Goal: Information Seeking & Learning: Learn about a topic

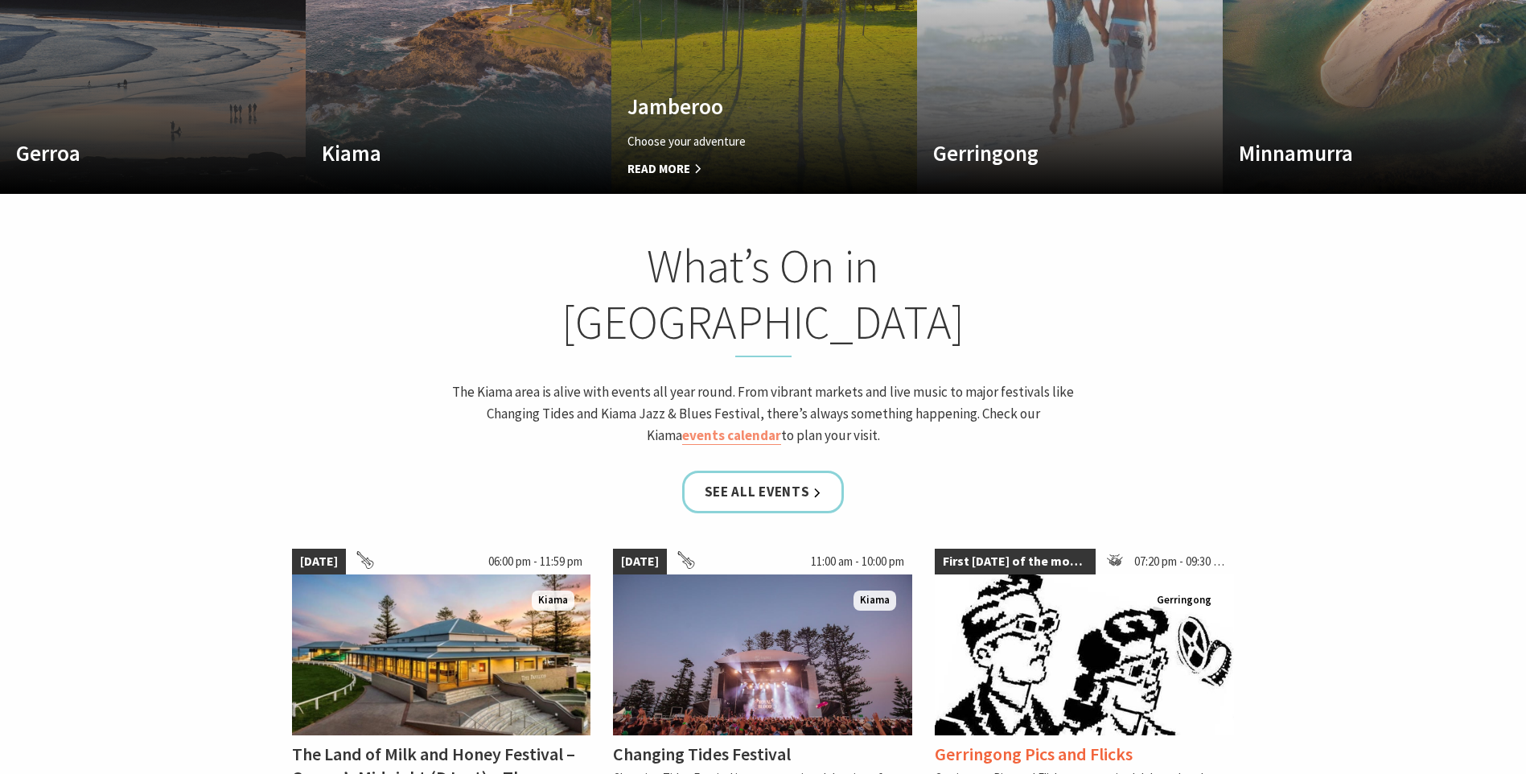
scroll to position [1448, 0]
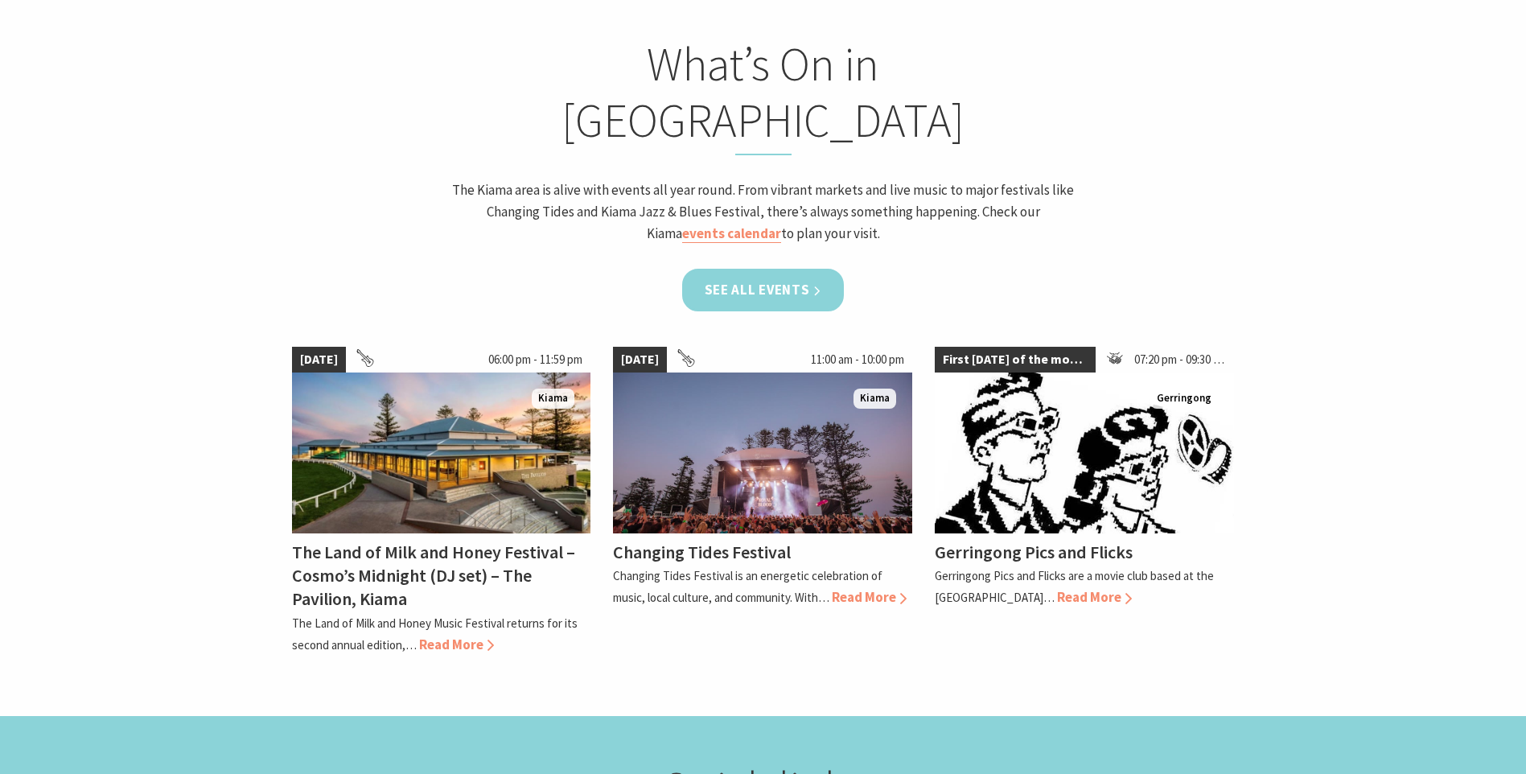
click at [746, 269] on link "See all Events" at bounding box center [763, 290] width 163 height 43
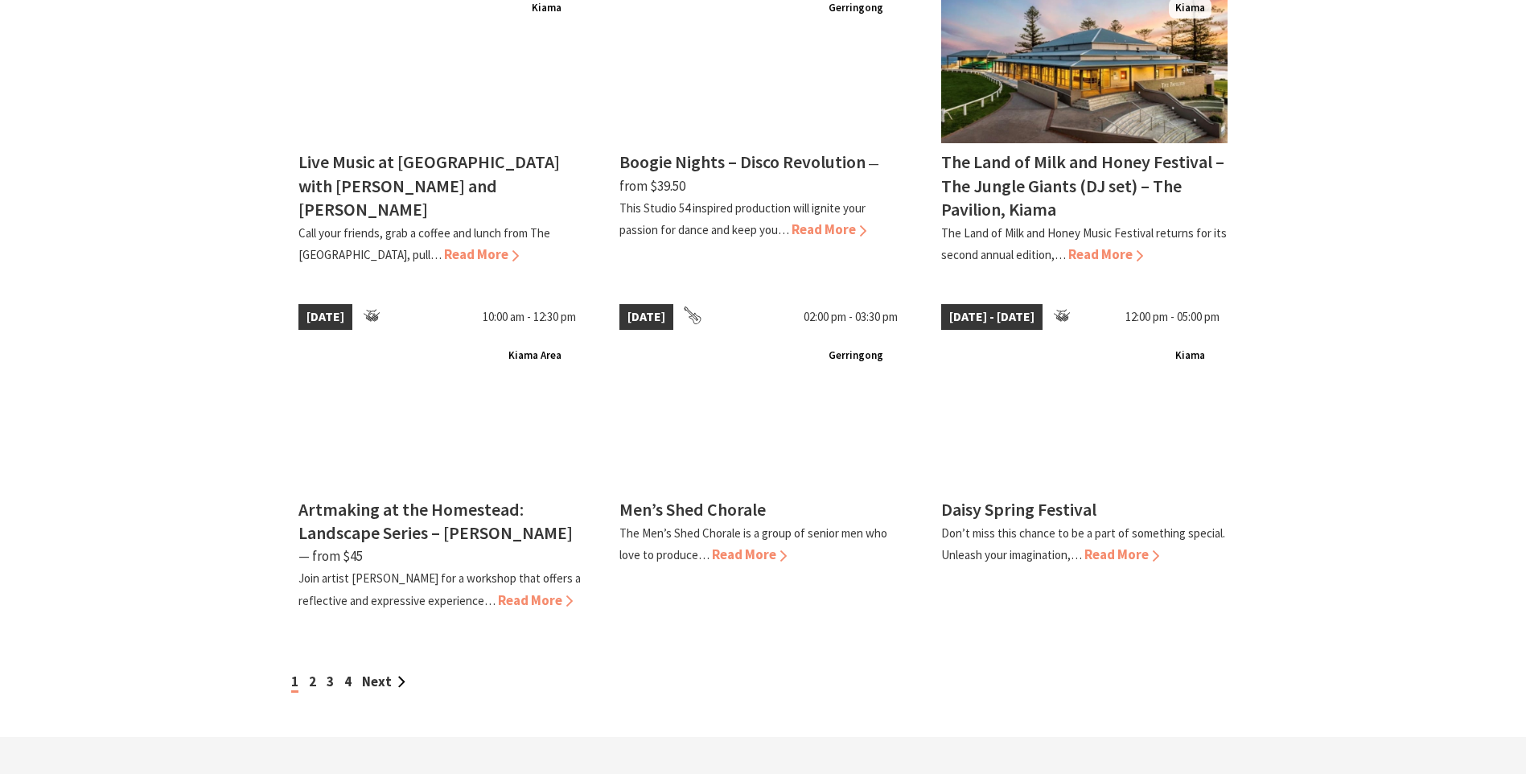
scroll to position [1287, 0]
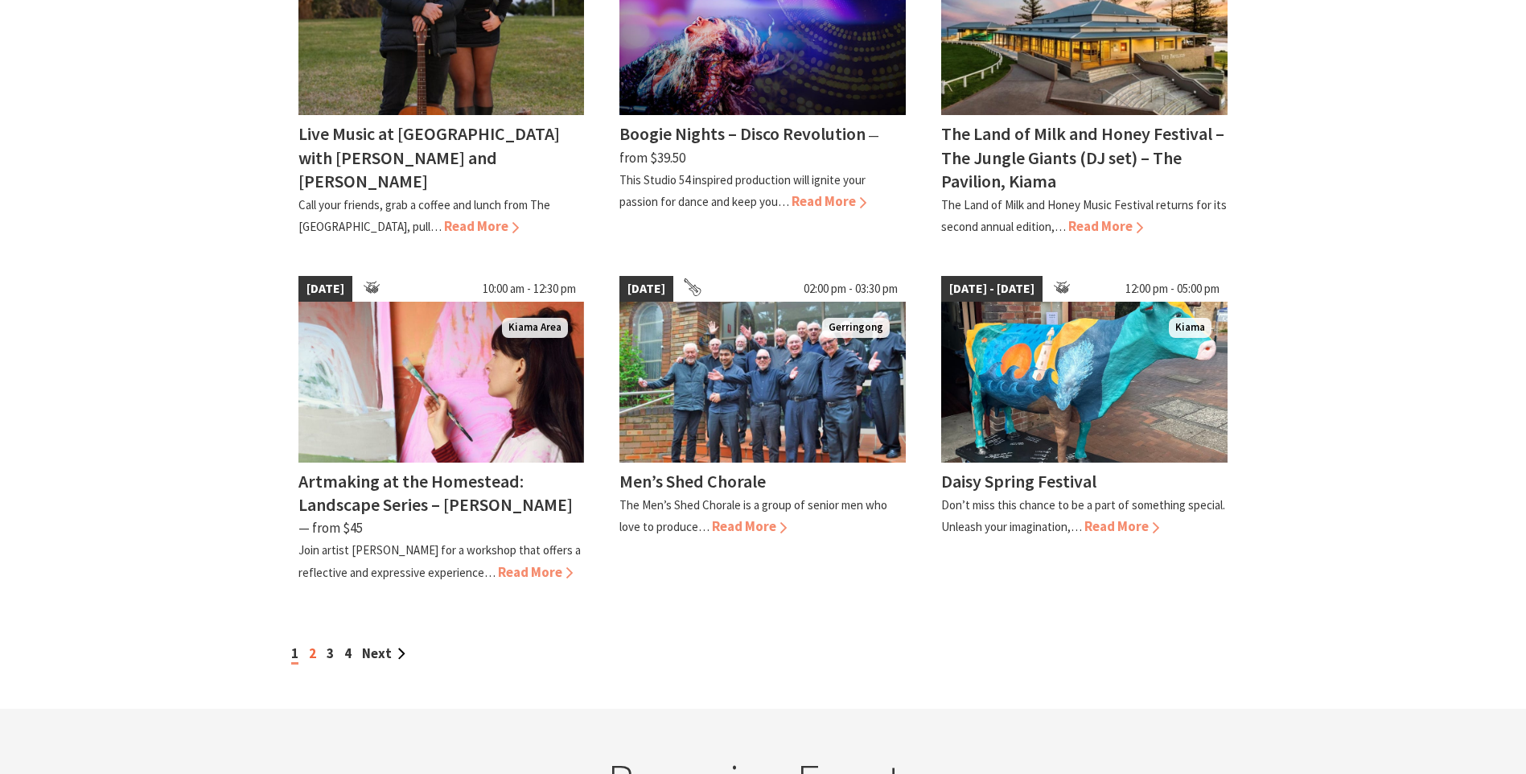
click at [315, 644] on link "2" at bounding box center [312, 653] width 7 height 18
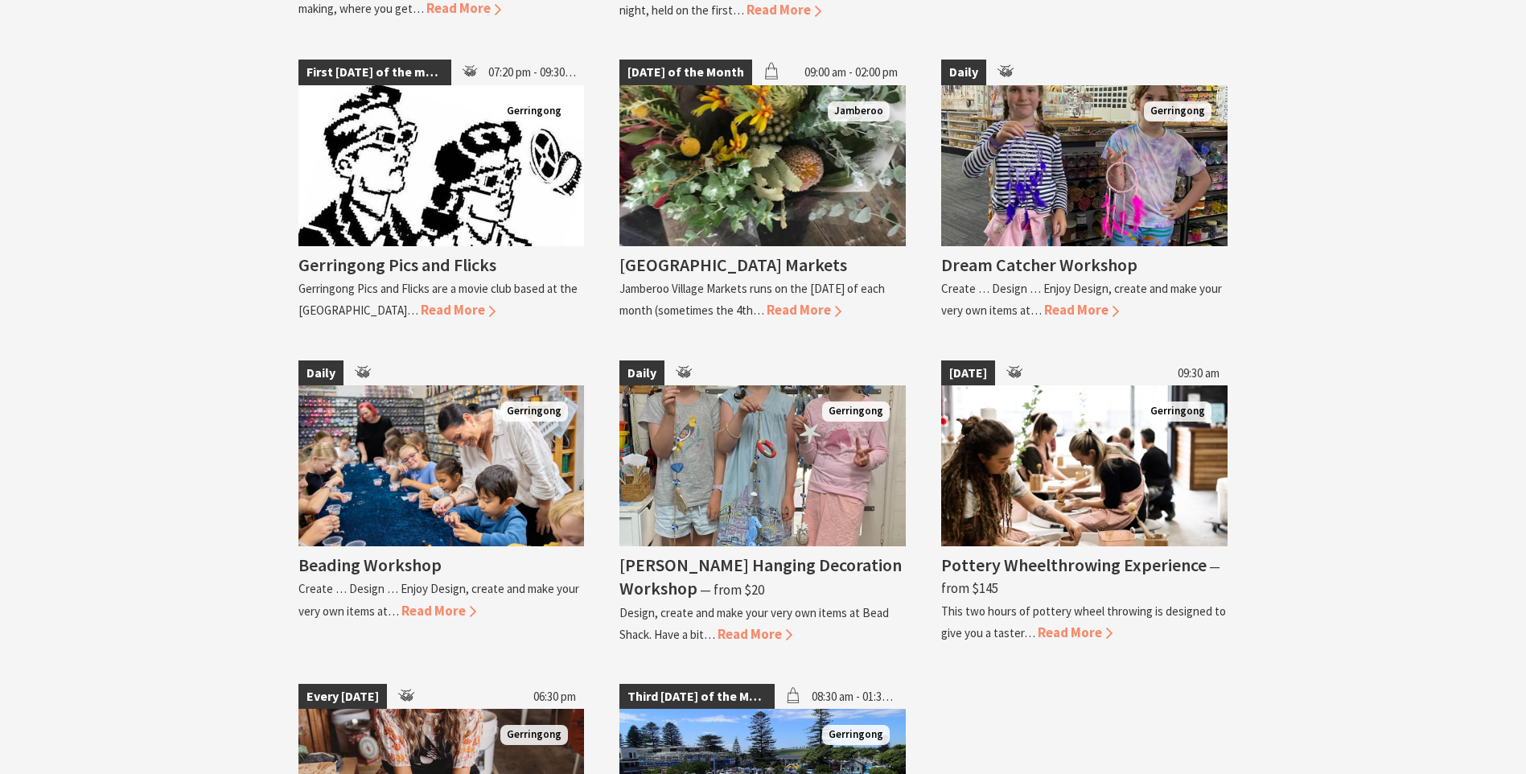
scroll to position [3057, 0]
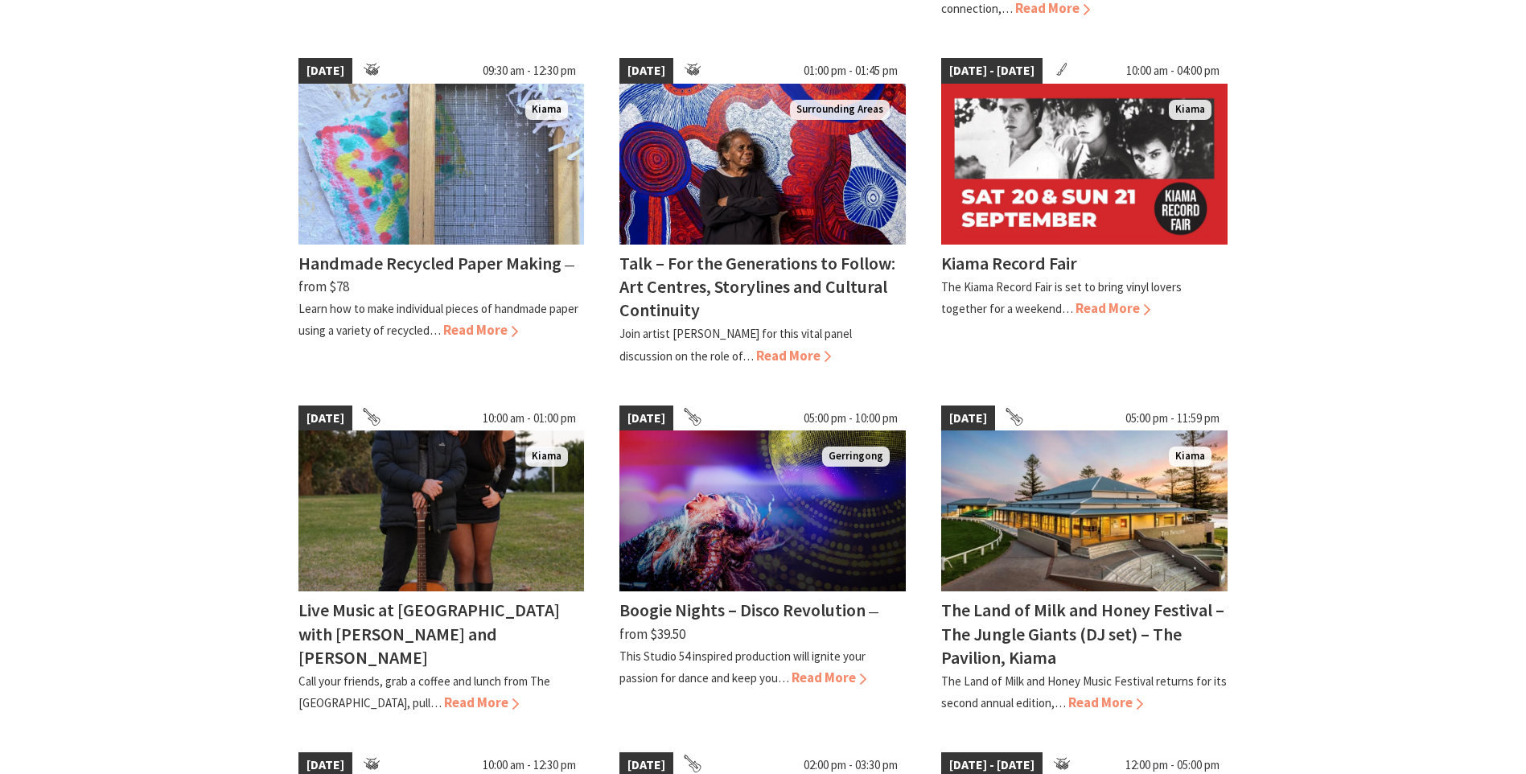
scroll to position [563, 0]
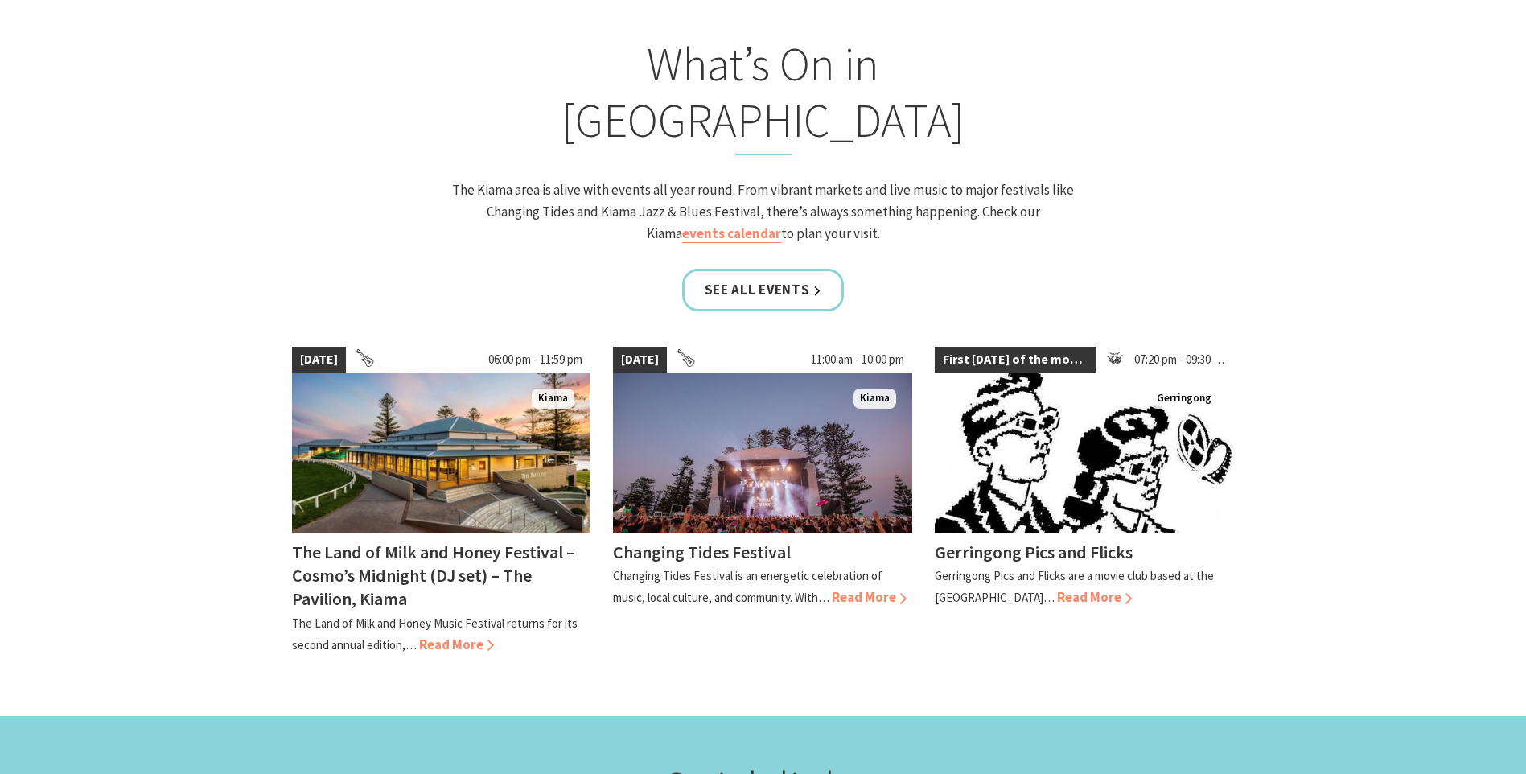
scroll to position [281, 1538]
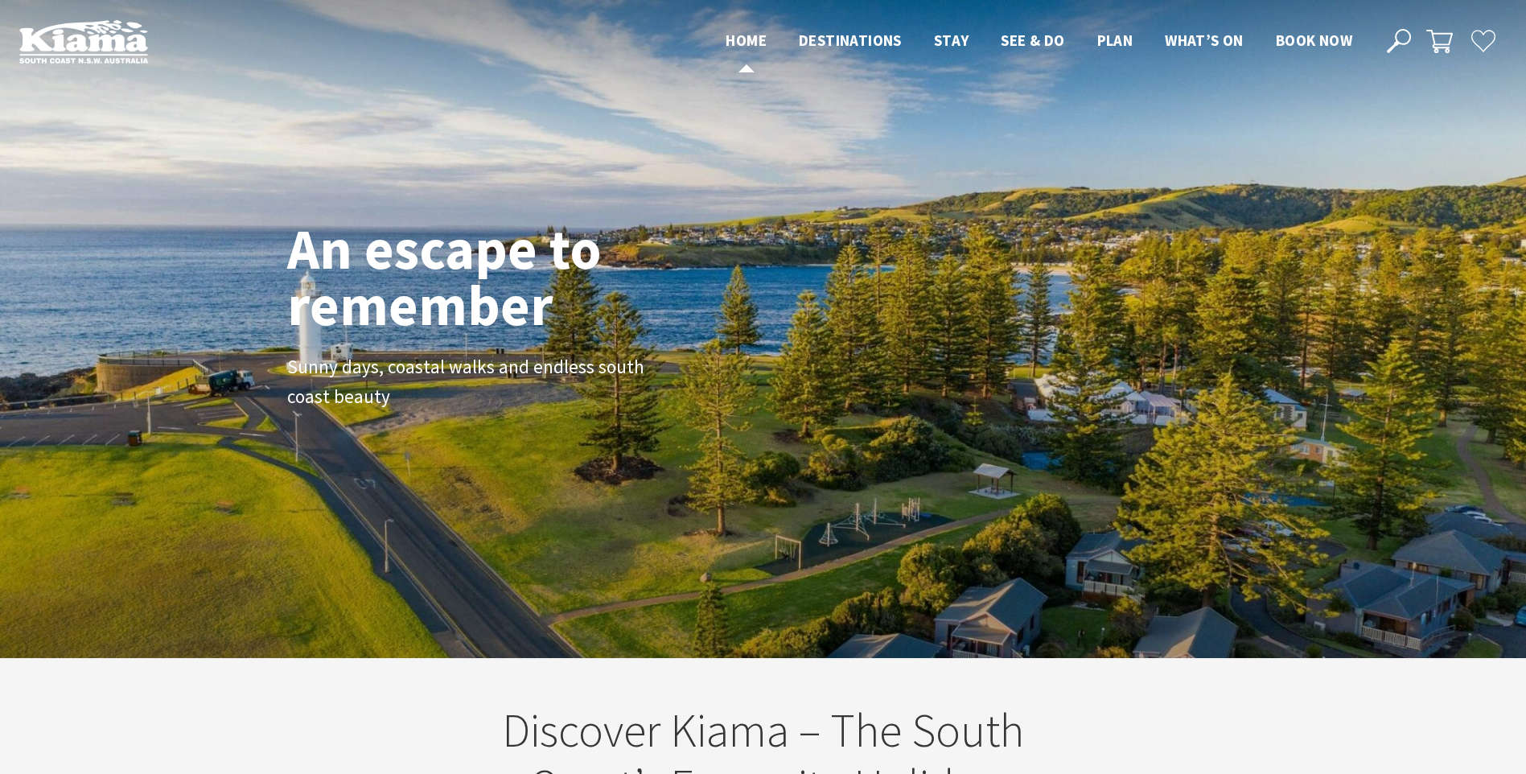
scroll to position [281, 1538]
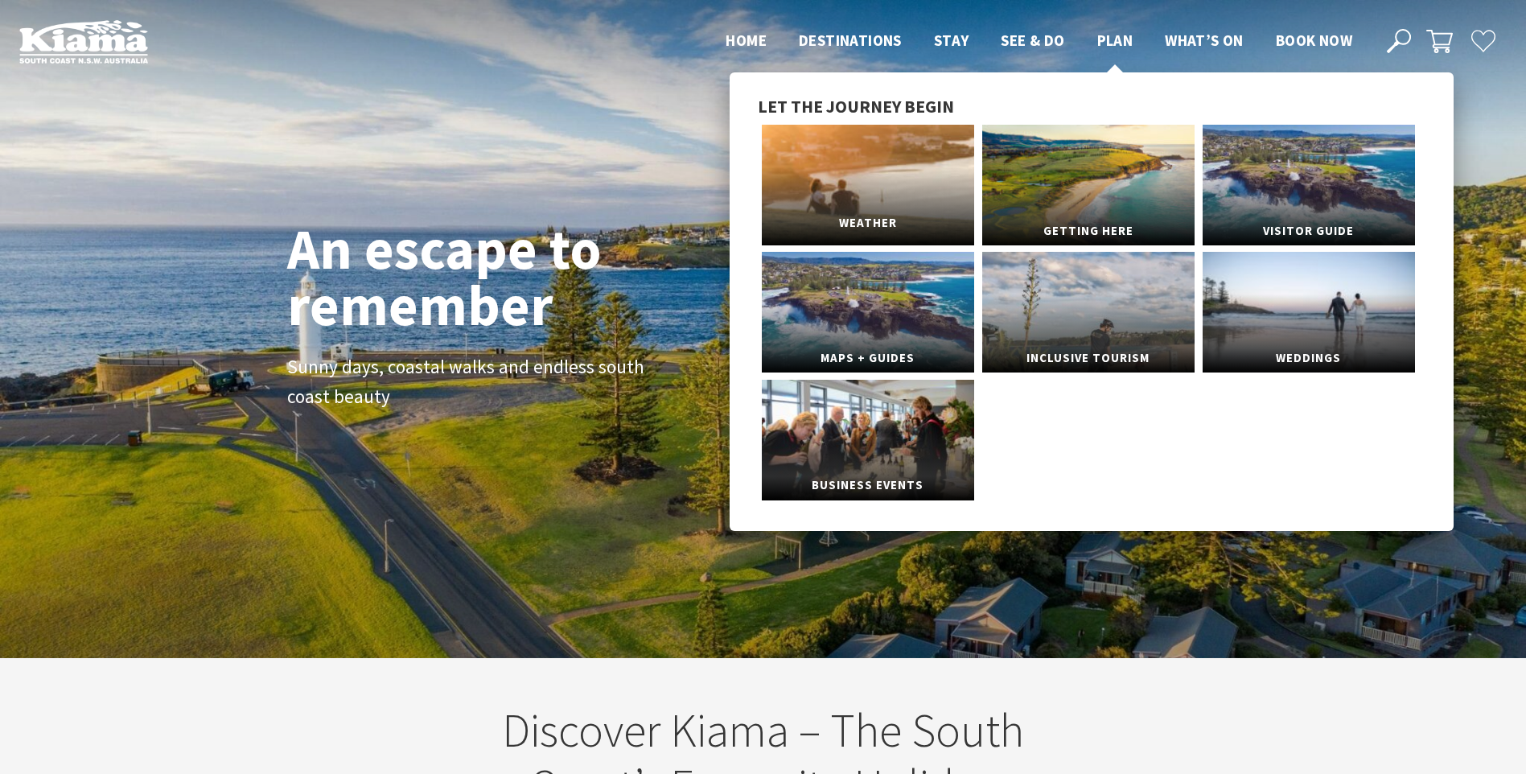
click at [807, 177] on link "Weather" at bounding box center [868, 185] width 212 height 121
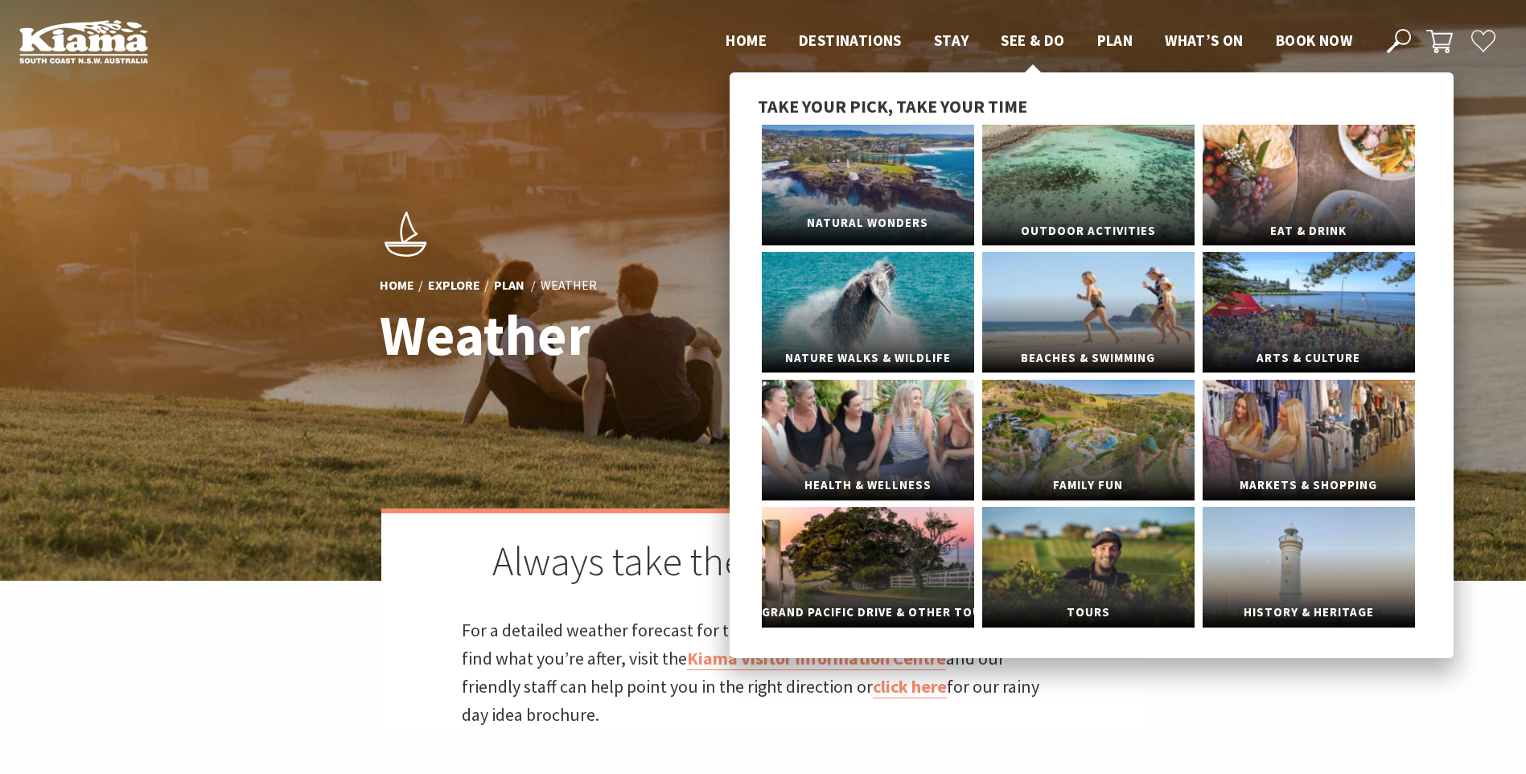
click at [876, 171] on link "Natural Wonders" at bounding box center [868, 185] width 212 height 121
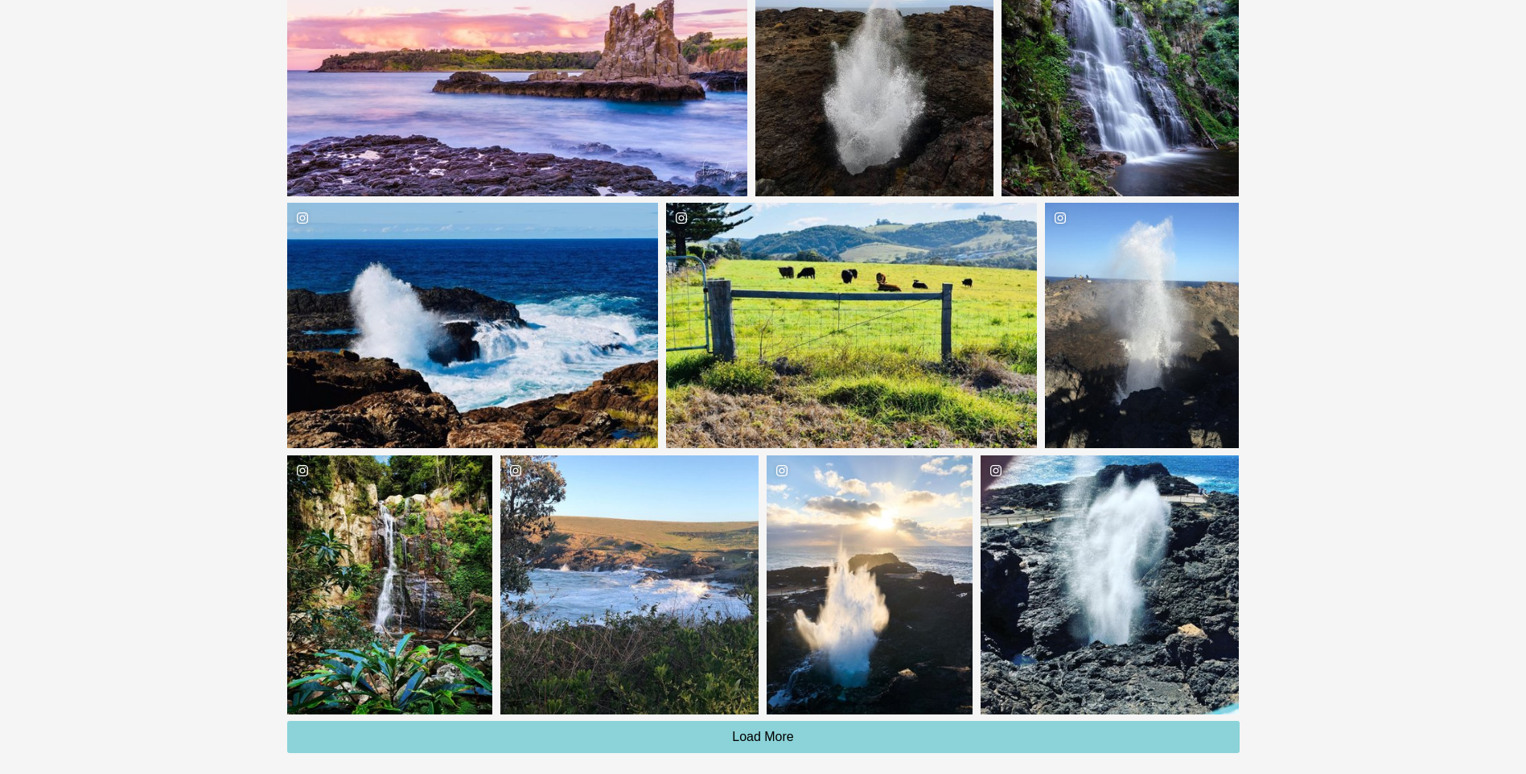
scroll to position [4586, 0]
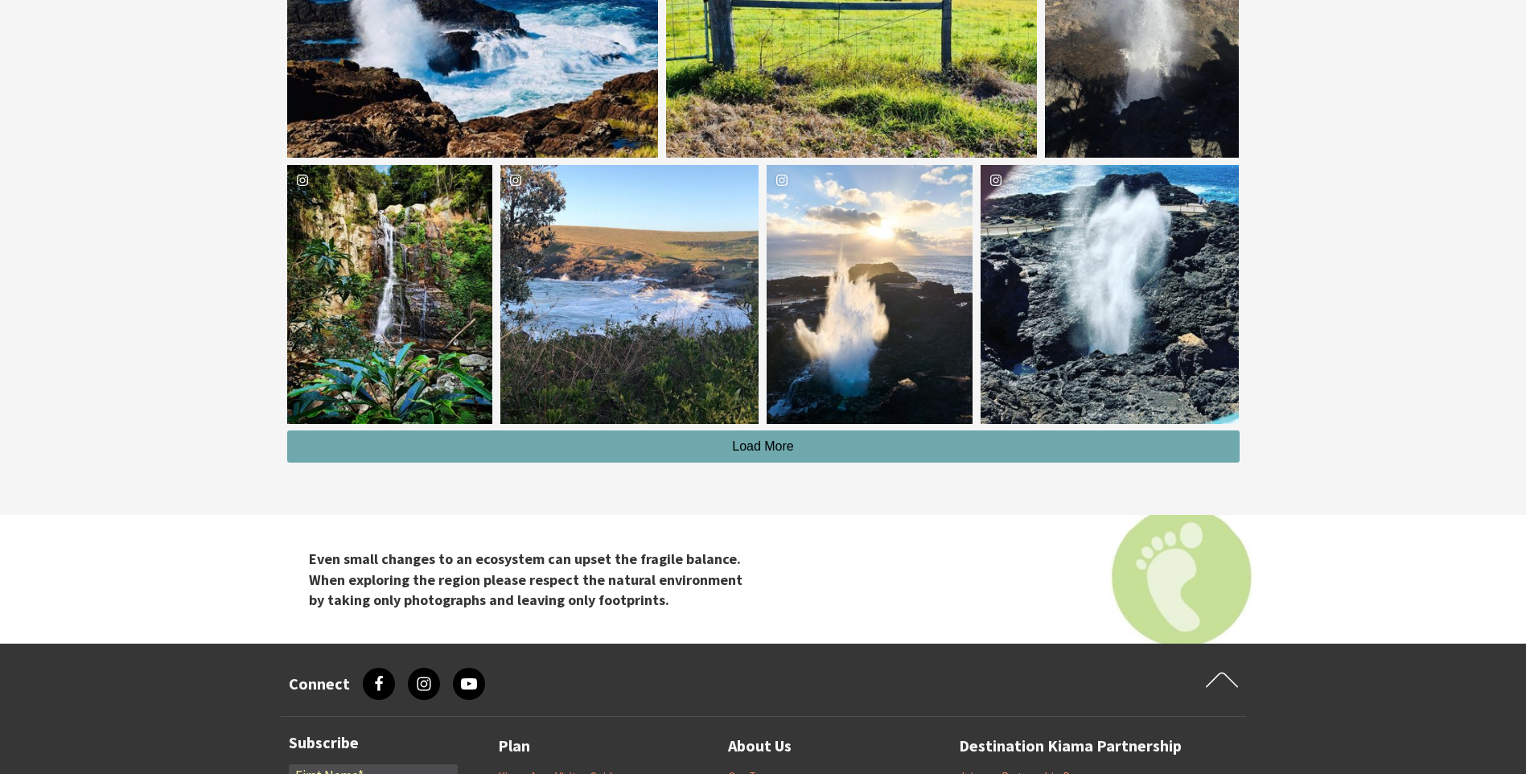
click at [764, 448] on span "Load More" at bounding box center [763, 446] width 62 height 14
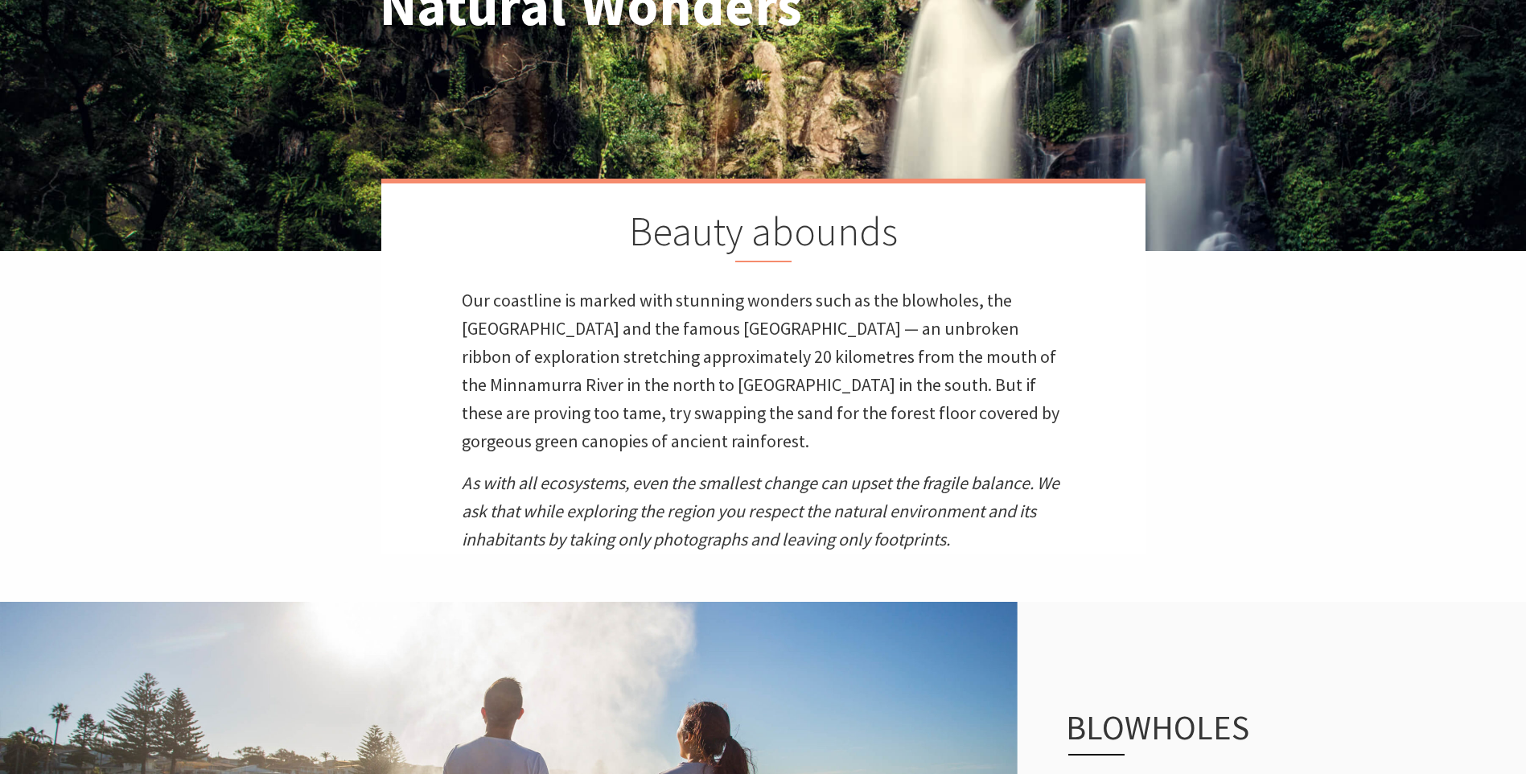
scroll to position [0, 0]
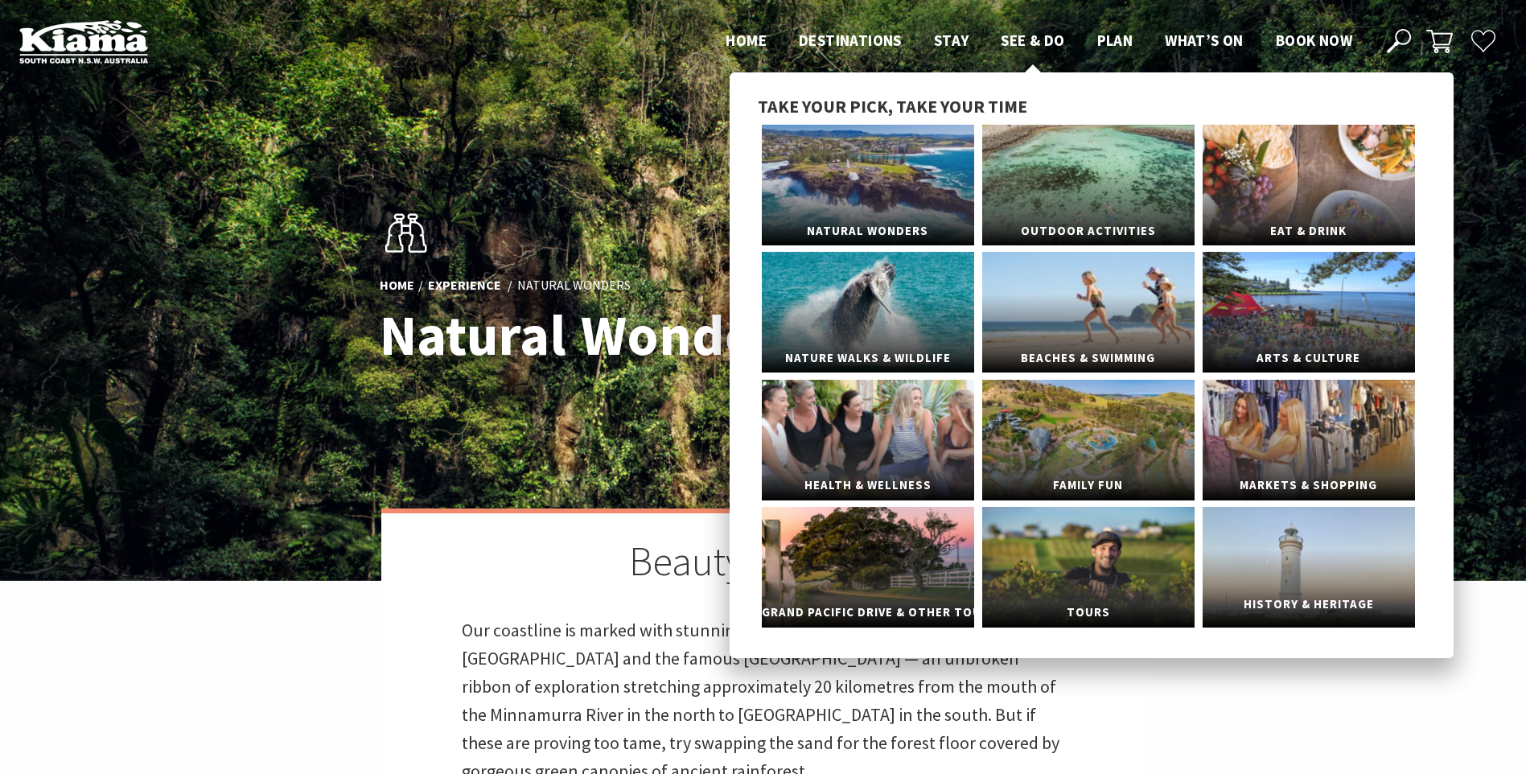
click at [1312, 551] on link "History & Heritage" at bounding box center [1309, 567] width 212 height 121
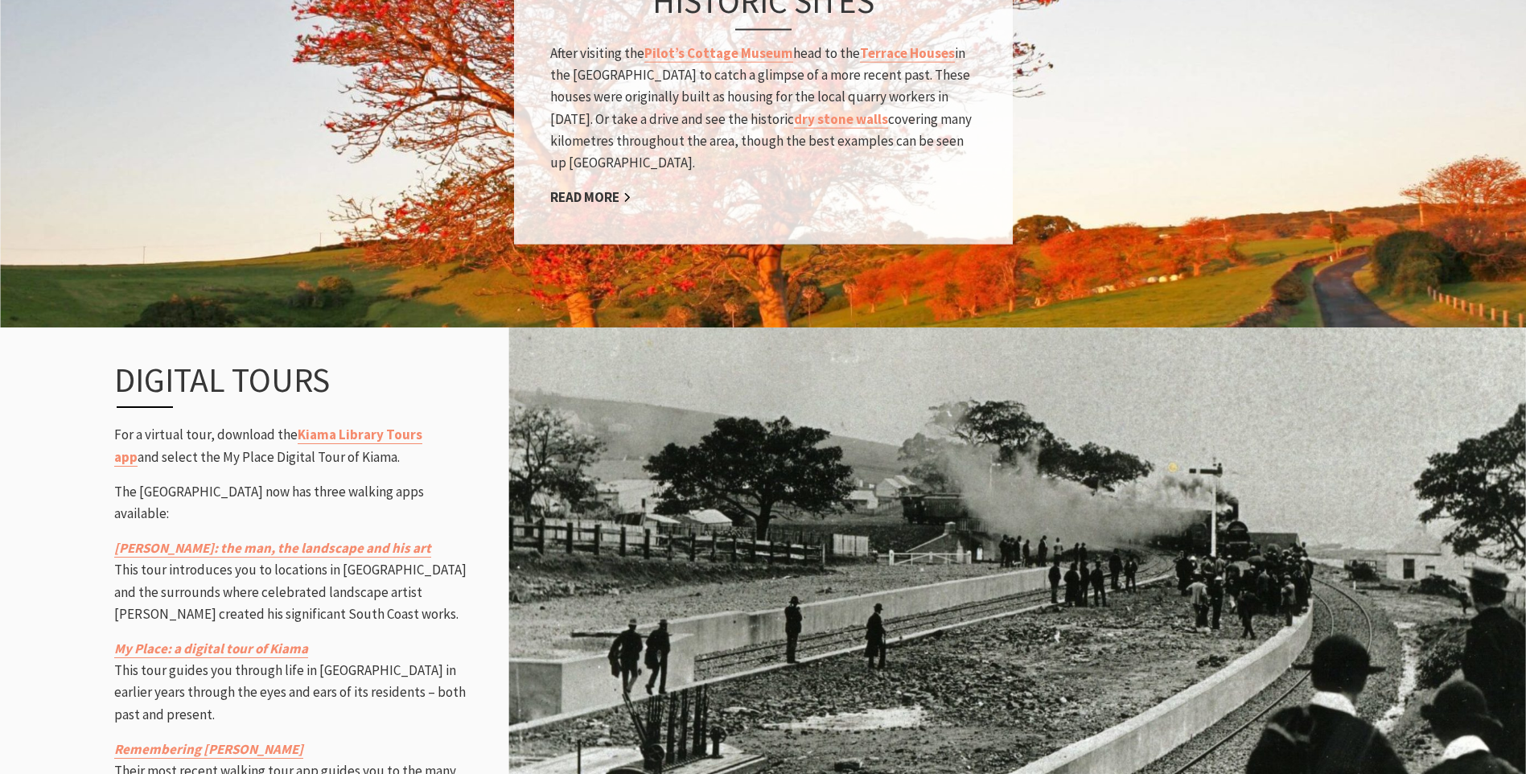
scroll to position [1689, 0]
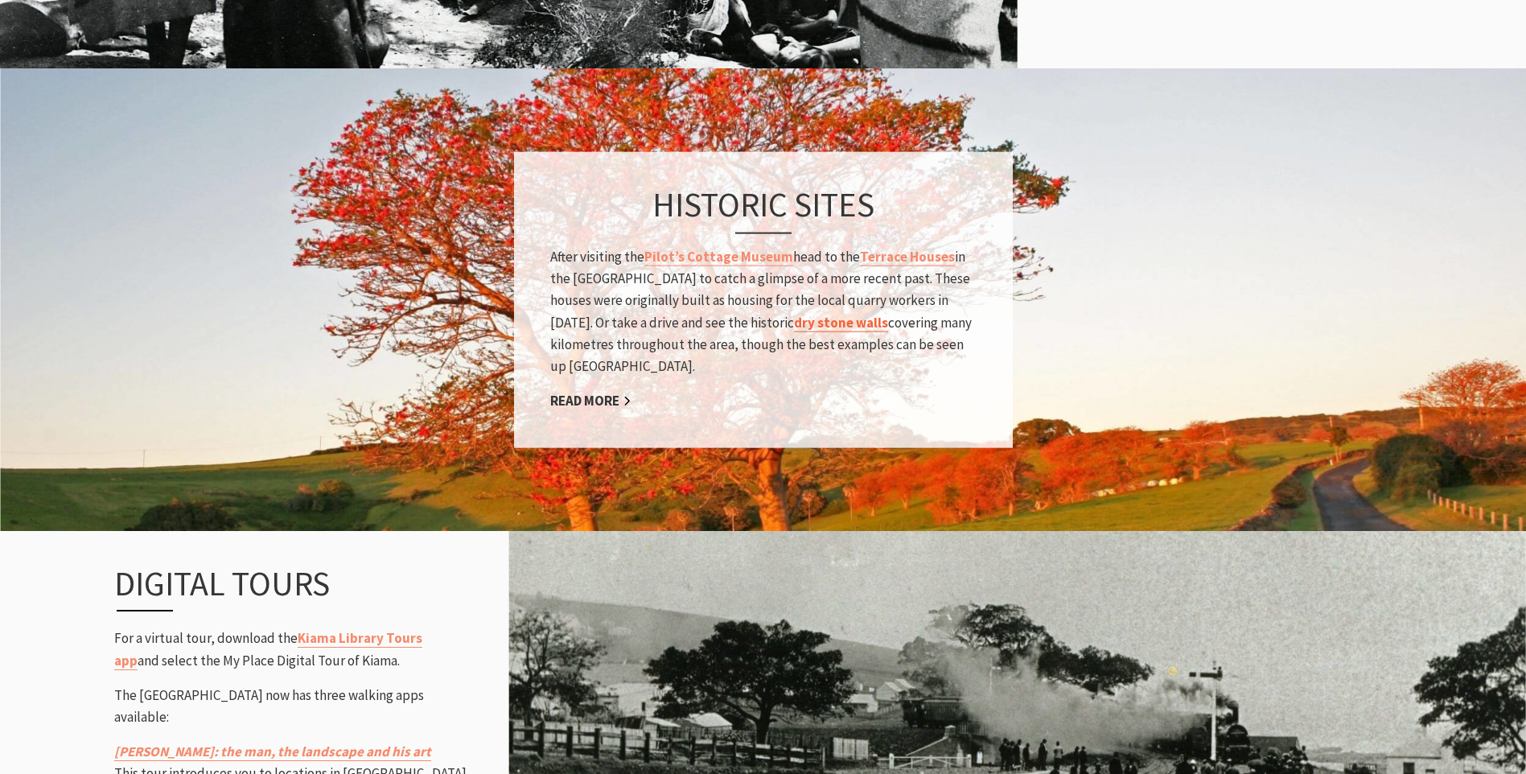
click at [794, 313] on link "dry stone walls" at bounding box center [841, 322] width 94 height 19
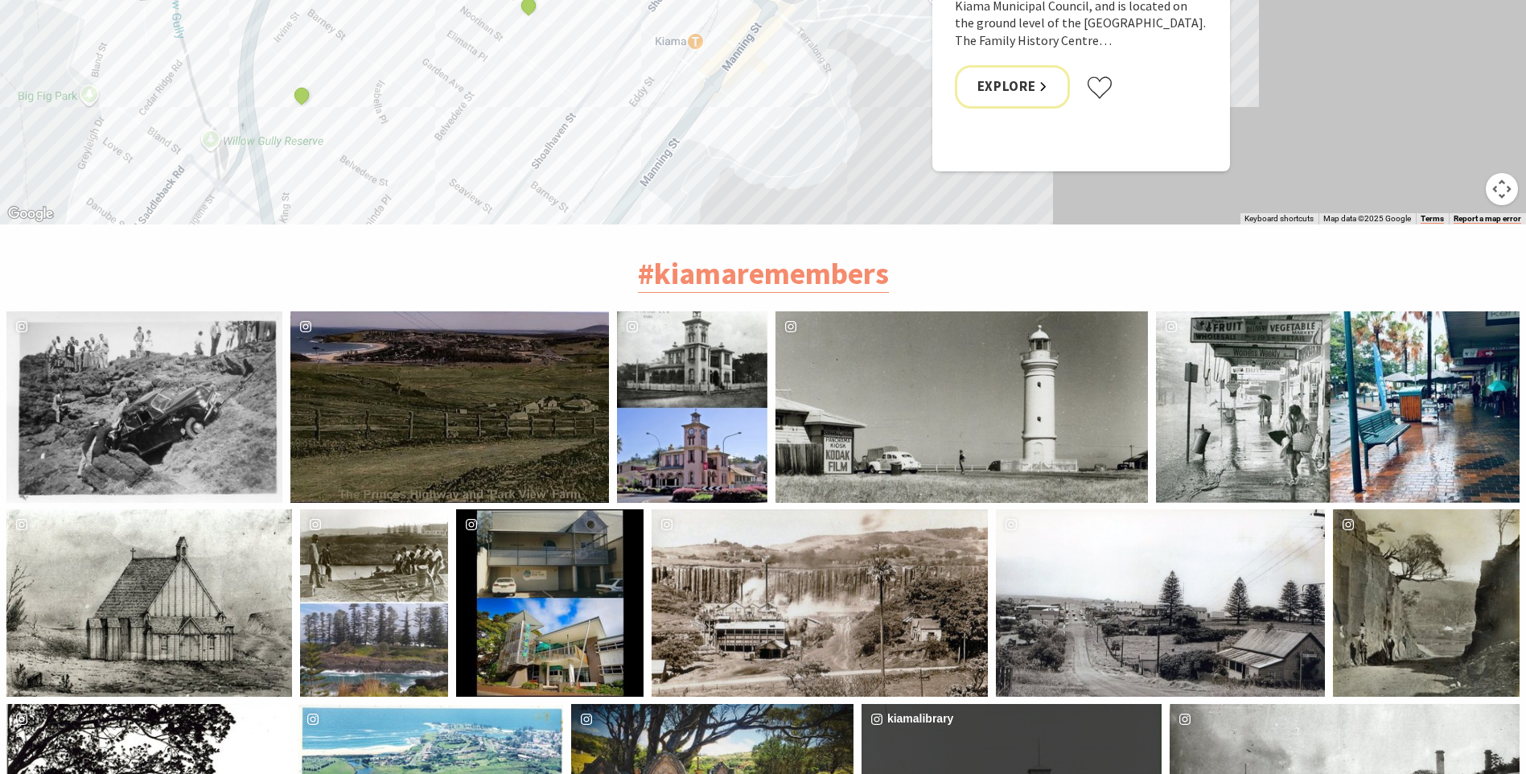
scroll to position [3701, 0]
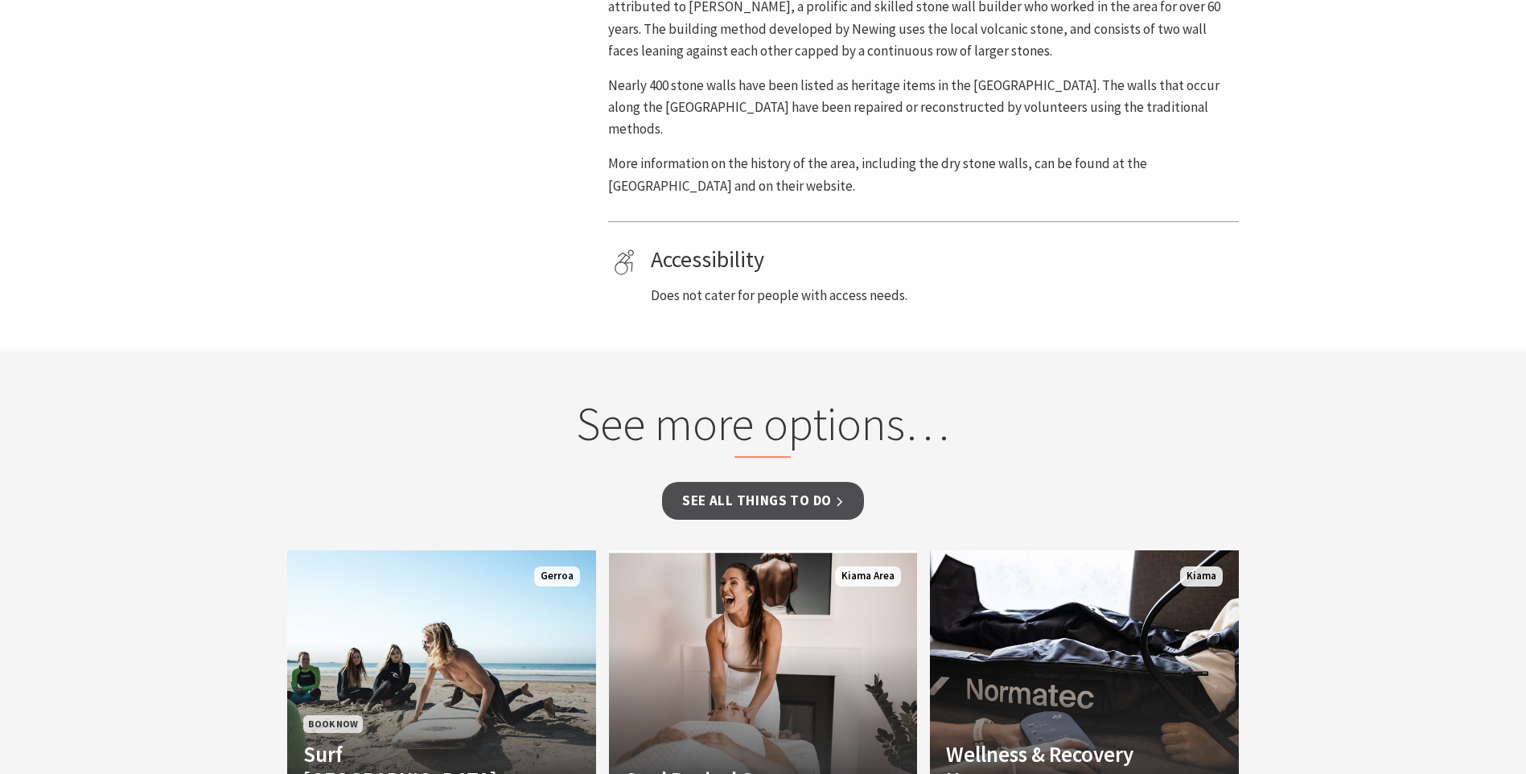
scroll to position [965, 0]
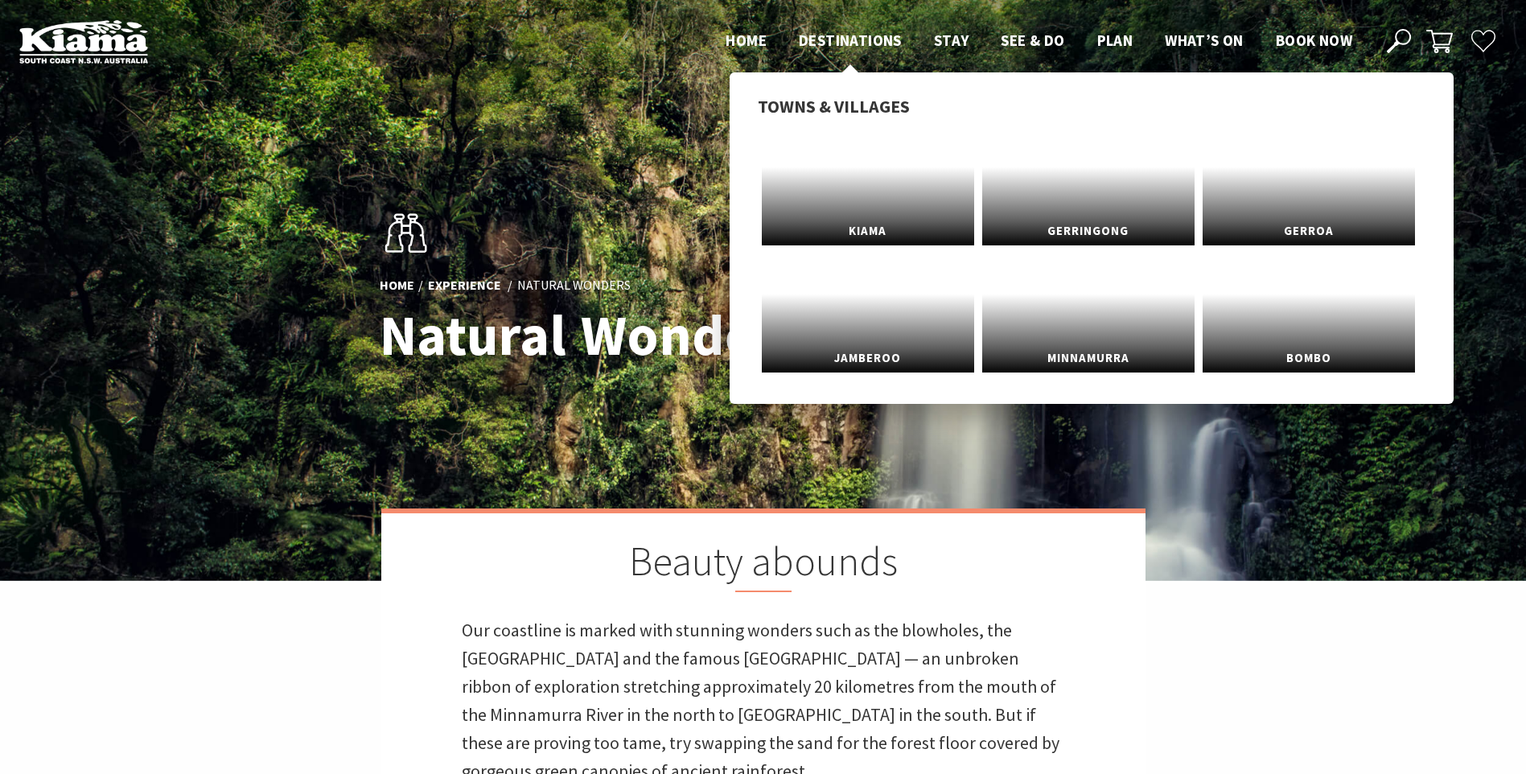
scroll to position [836, 986]
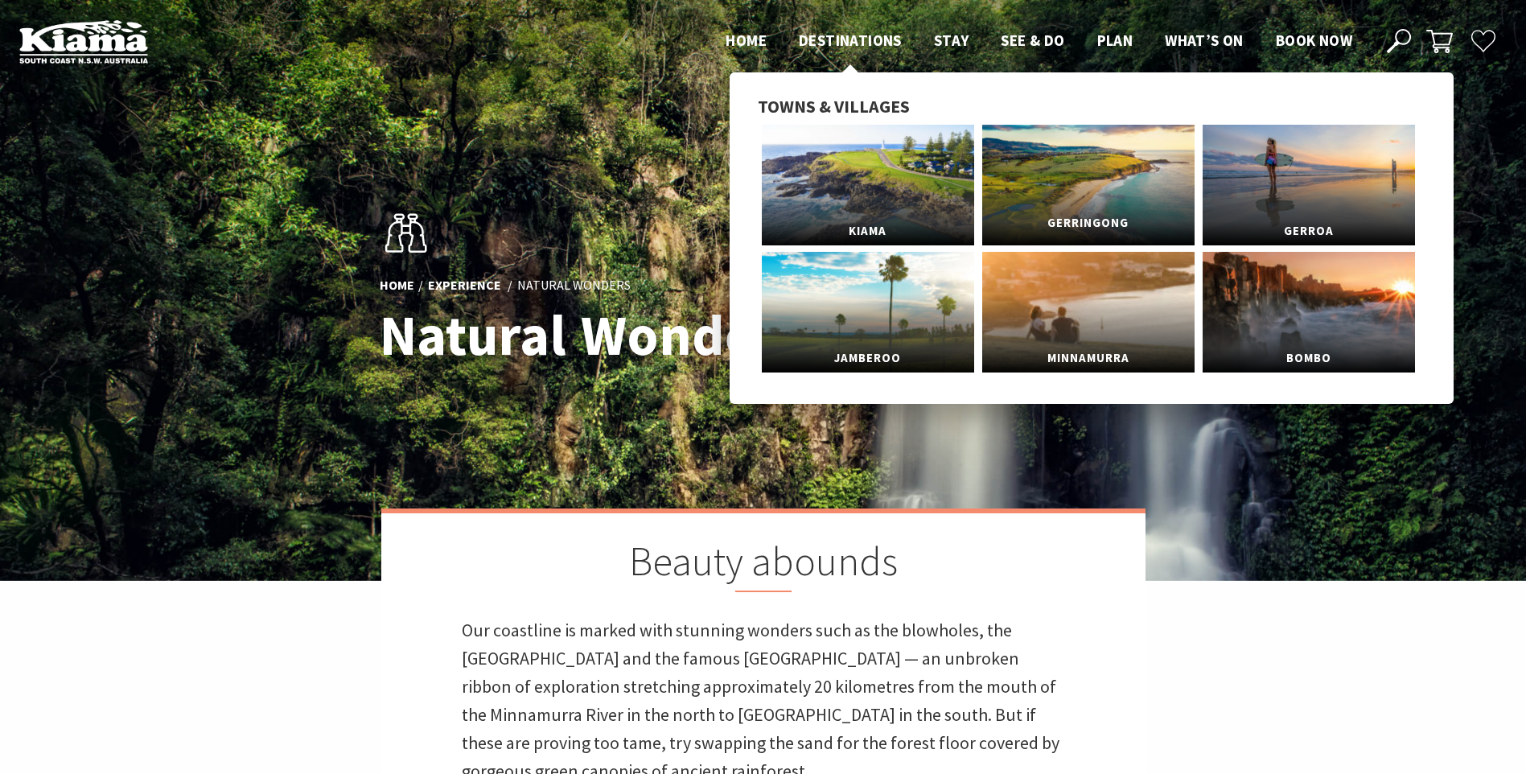
click at [1105, 196] on link "Gerringong" at bounding box center [1088, 185] width 212 height 121
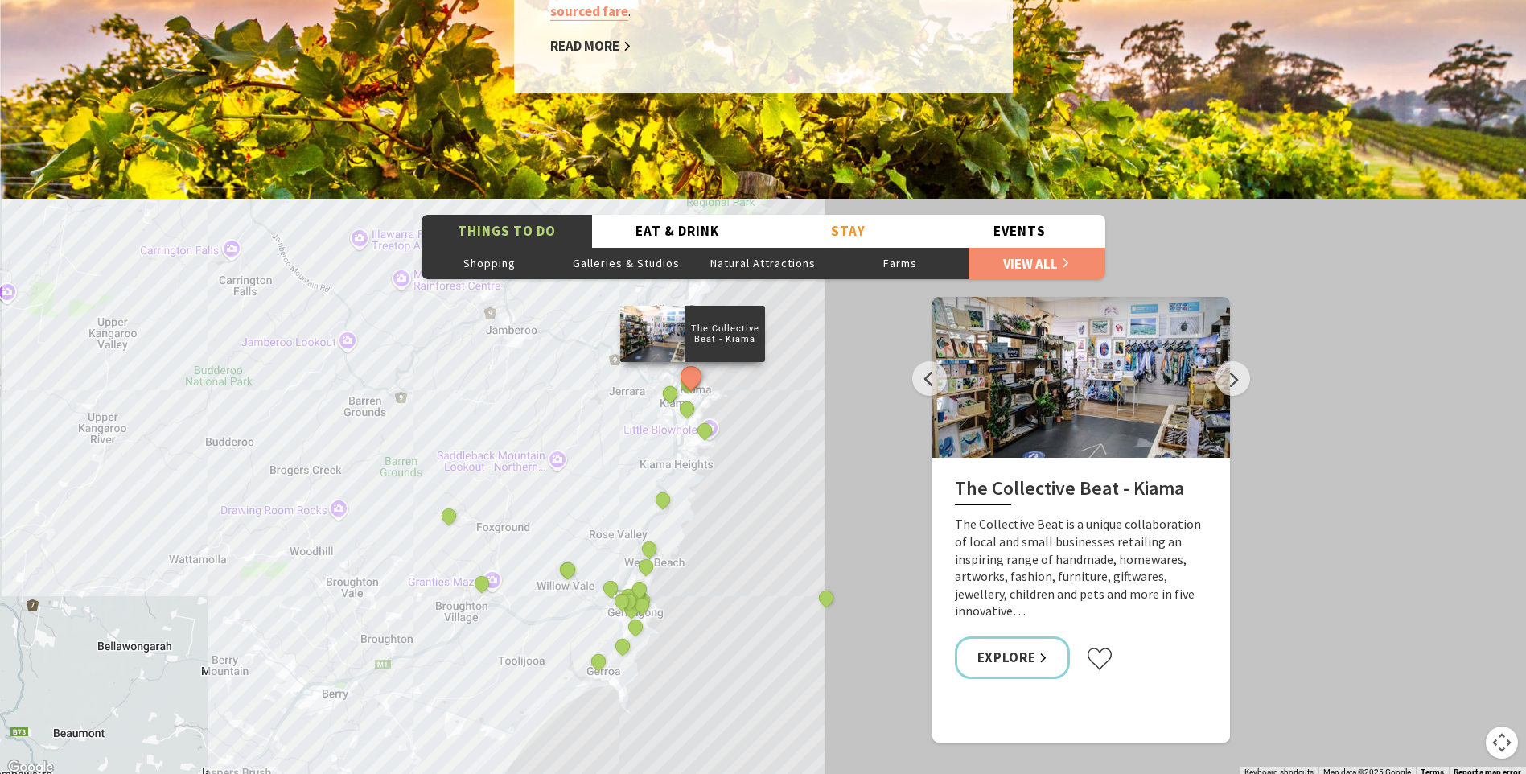
scroll to position [2735, 0]
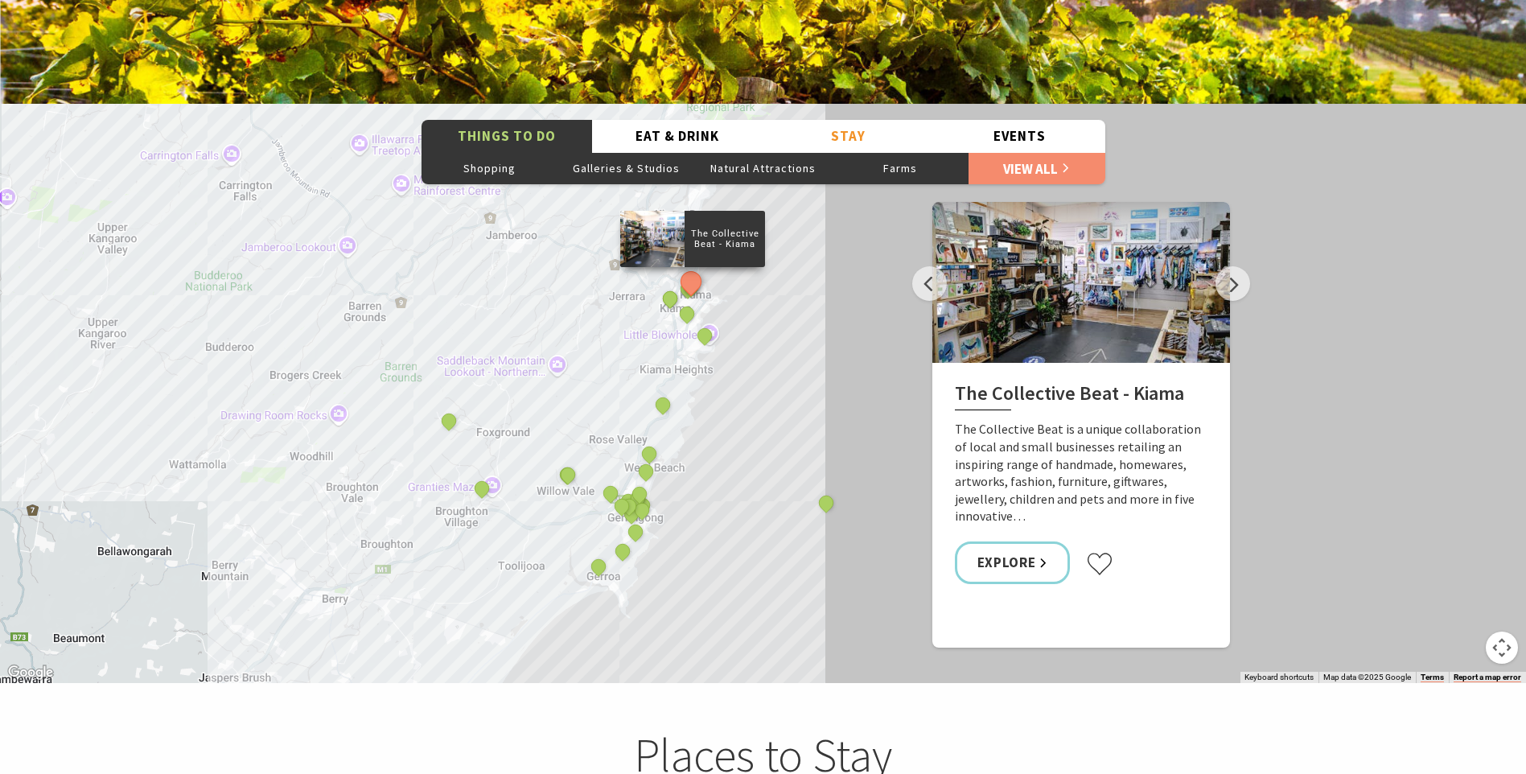
click at [313, 217] on div "The Collective Beat - [GEOGRAPHIC_DATA] [GEOGRAPHIC_DATA] [GEOGRAPHIC_DATA] [GE…" at bounding box center [763, 393] width 1526 height 579
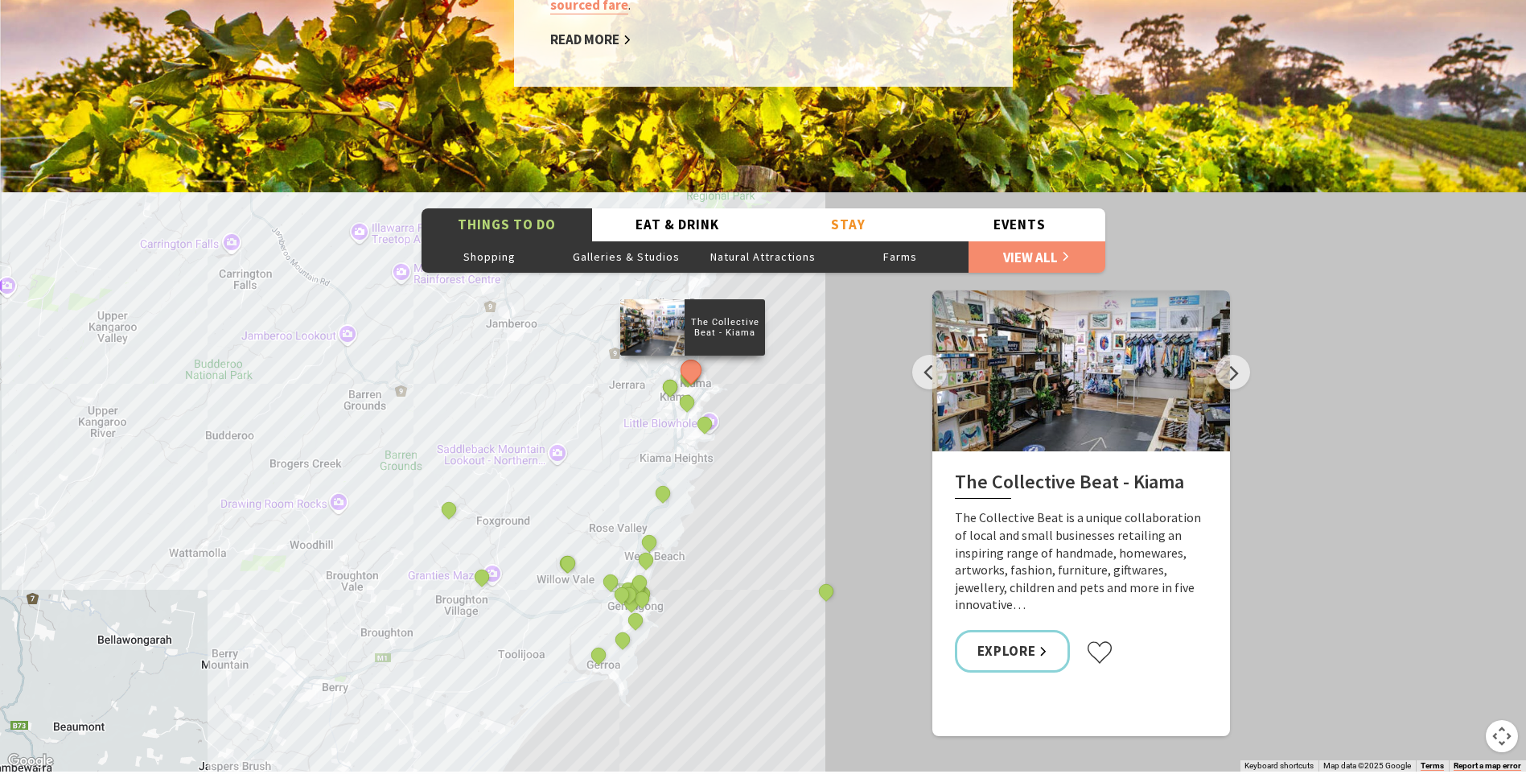
scroll to position [2574, 0]
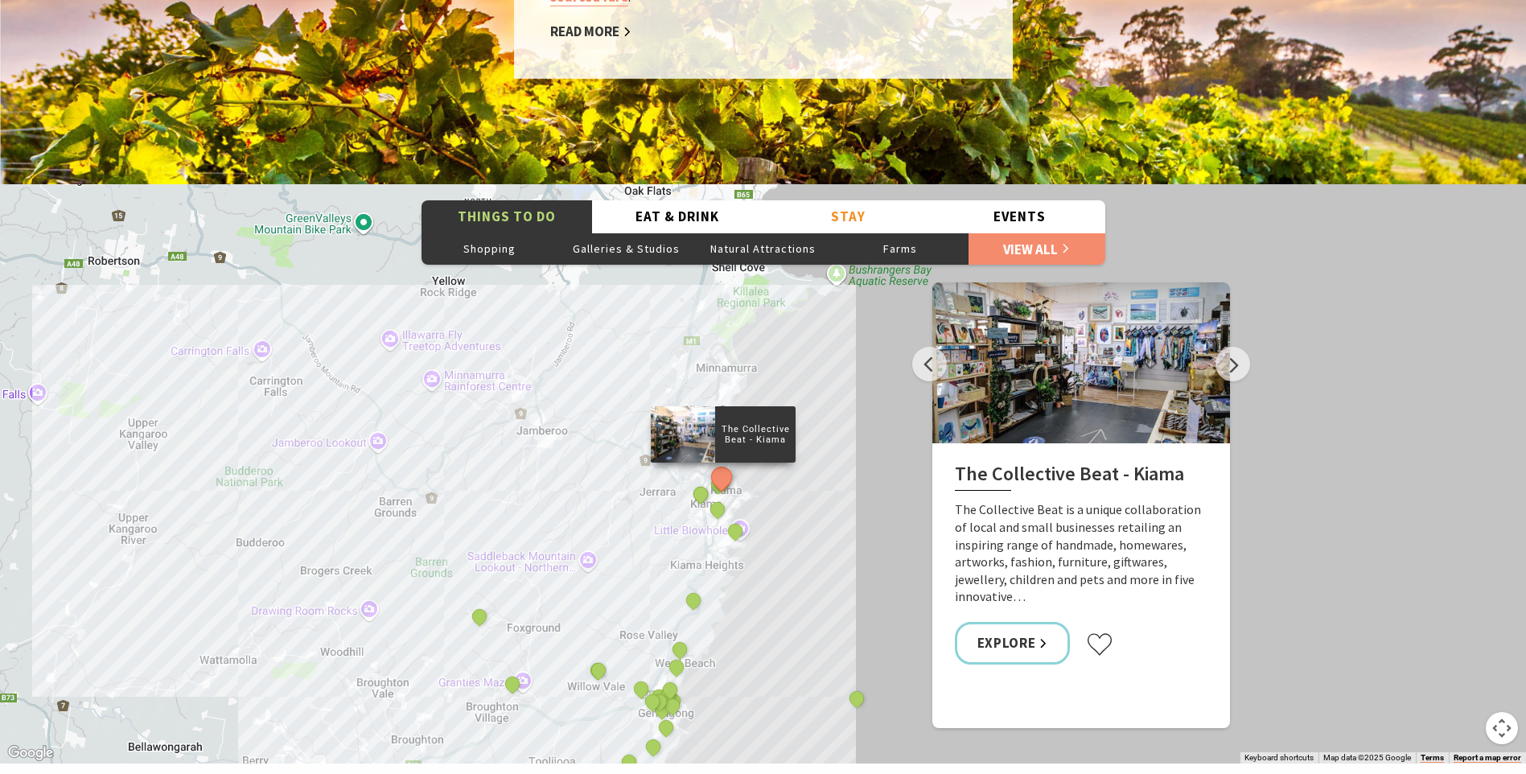
drag, startPoint x: 681, startPoint y: 534, endPoint x: 713, endPoint y: 558, distance: 39.7
click at [713, 558] on div "The Collective Beat - Kiama Gerringong Heritage Museum Fern Street Gallery Will…" at bounding box center [763, 473] width 1526 height 579
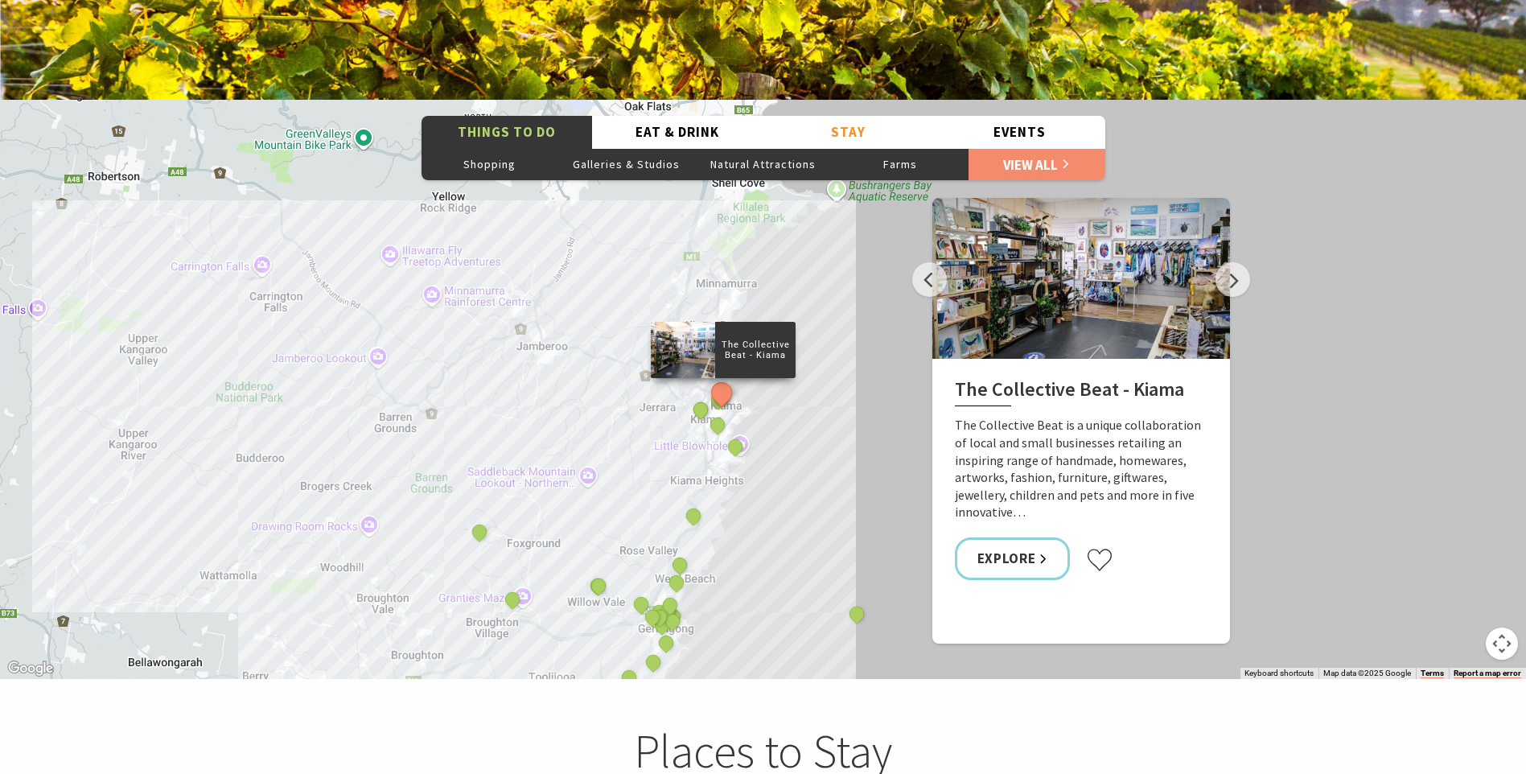
scroll to position [2816, 0]
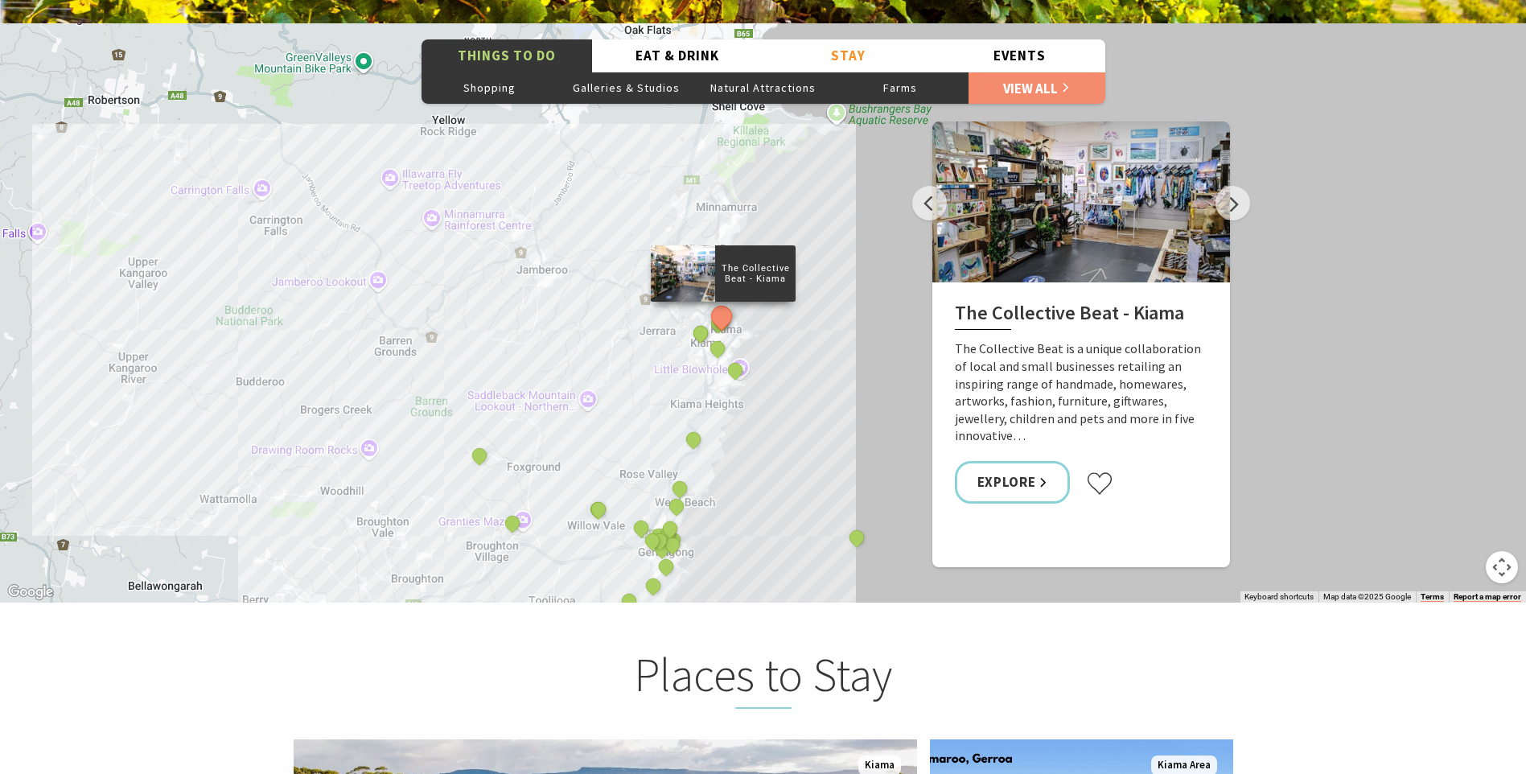
click at [737, 479] on div "The Collective Beat - Kiama Gerringong Heritage Museum Fern Street Gallery Will…" at bounding box center [763, 312] width 1526 height 579
drag, startPoint x: 770, startPoint y: 456, endPoint x: 790, endPoint y: 354, distance: 104.1
click at [790, 354] on div "The Collective Beat - Kiama Gerringong Heritage Museum Fern Street Gallery Will…" at bounding box center [763, 312] width 1526 height 579
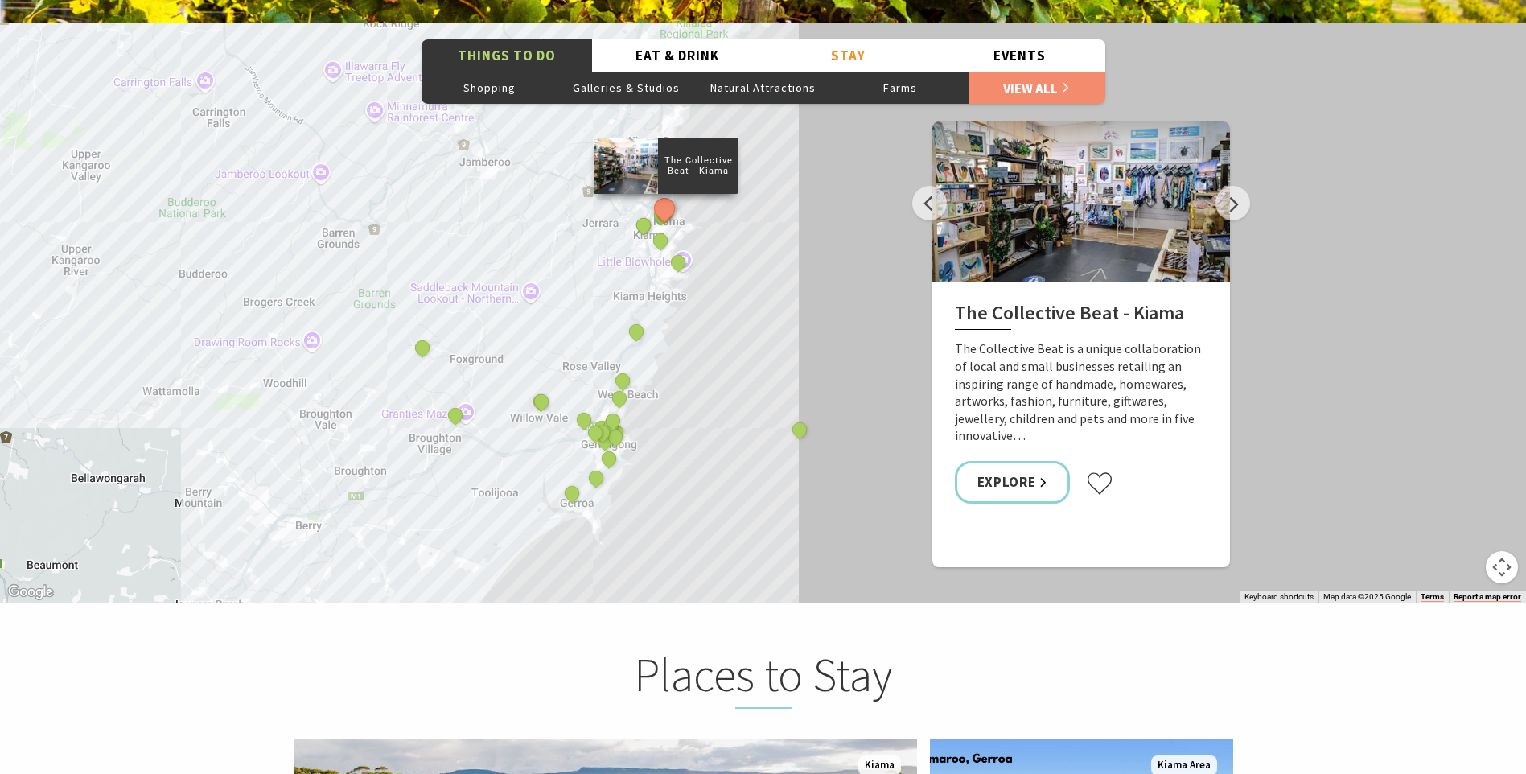
drag, startPoint x: 759, startPoint y: 440, endPoint x: 702, endPoint y: 332, distance: 122.0
click at [702, 332] on div "The Collective Beat - Kiama Gerringong Heritage Museum Fern Street Gallery Will…" at bounding box center [763, 312] width 1526 height 579
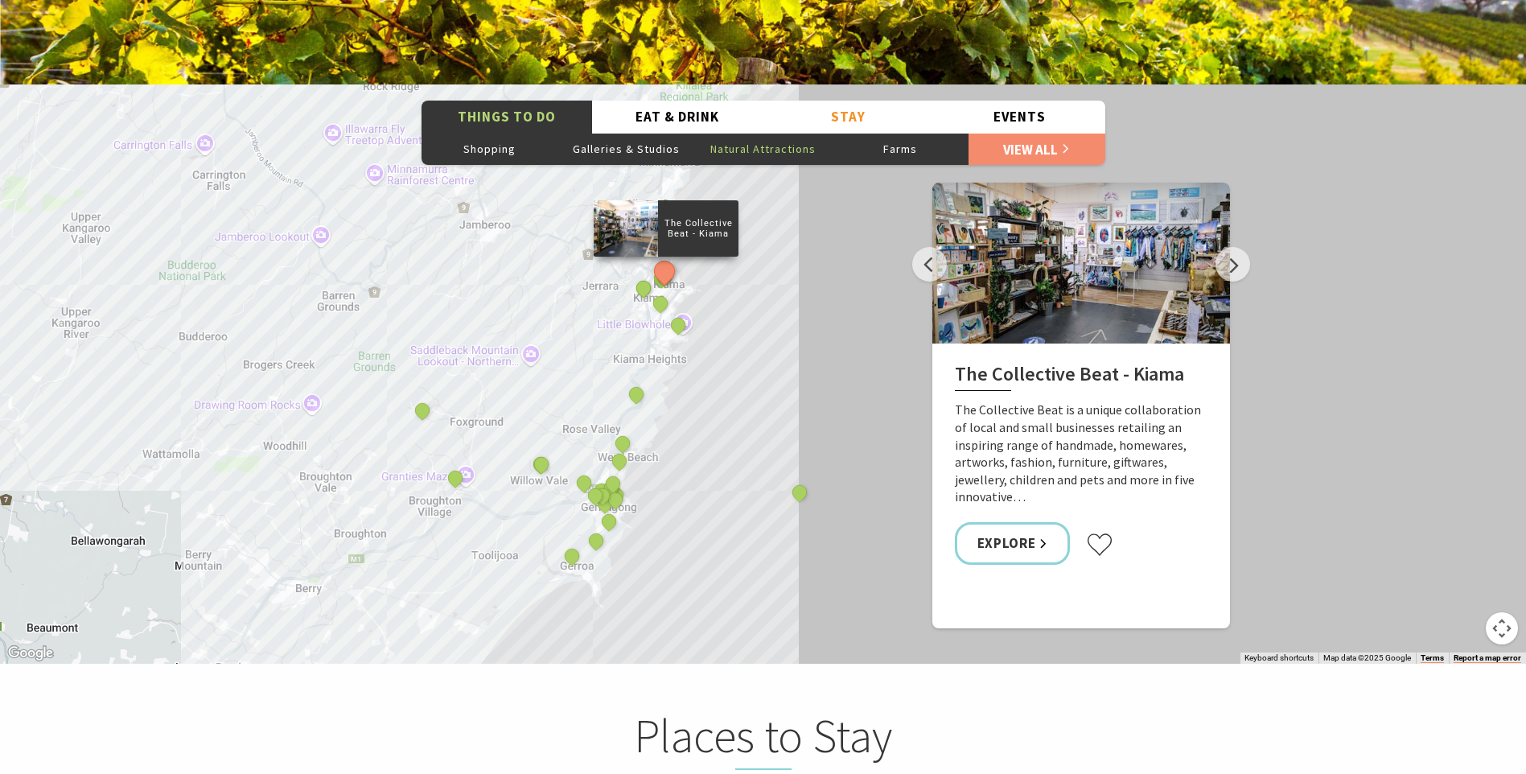
scroll to position [2735, 0]
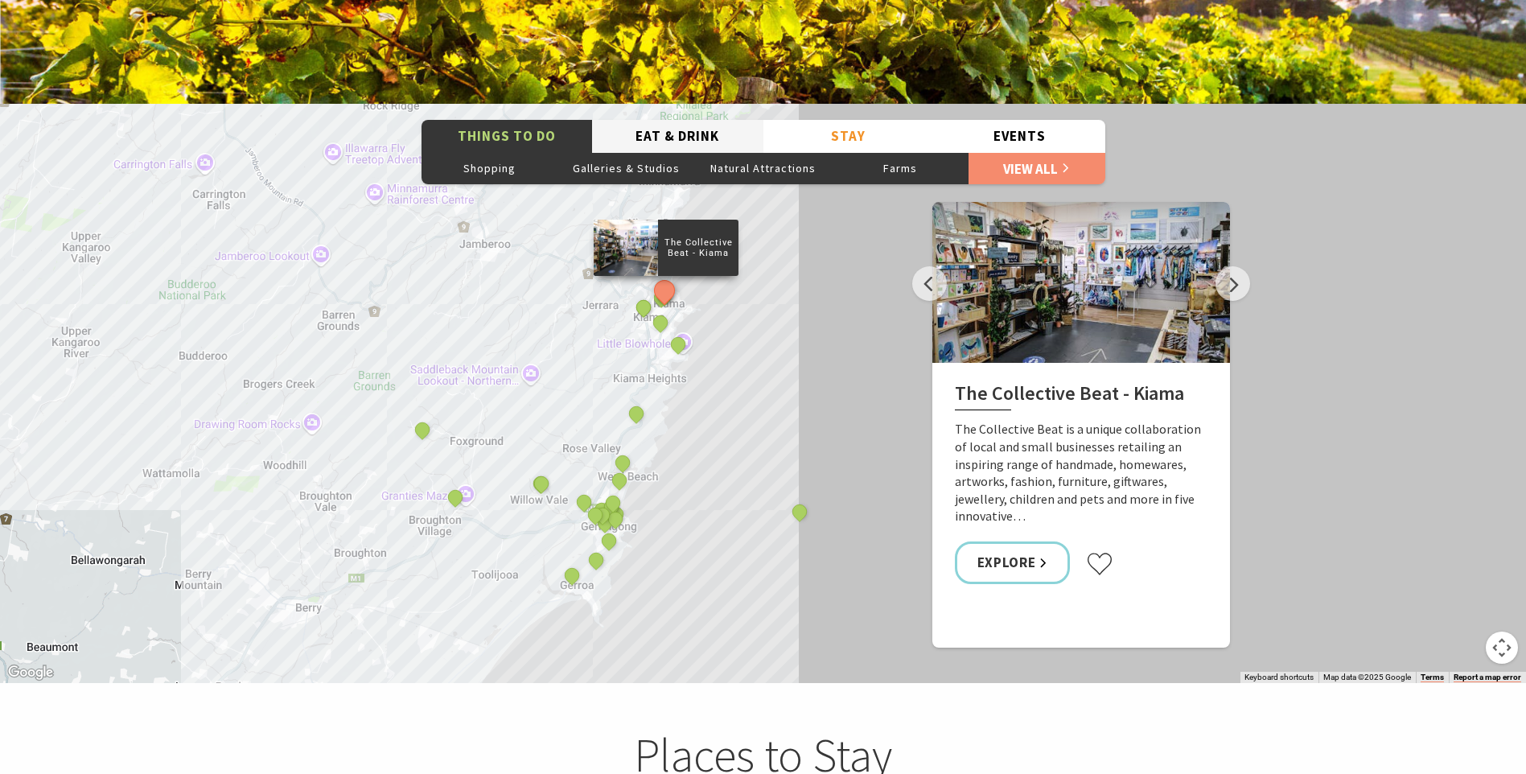
click at [660, 120] on button "Eat & Drink" at bounding box center [677, 136] width 171 height 33
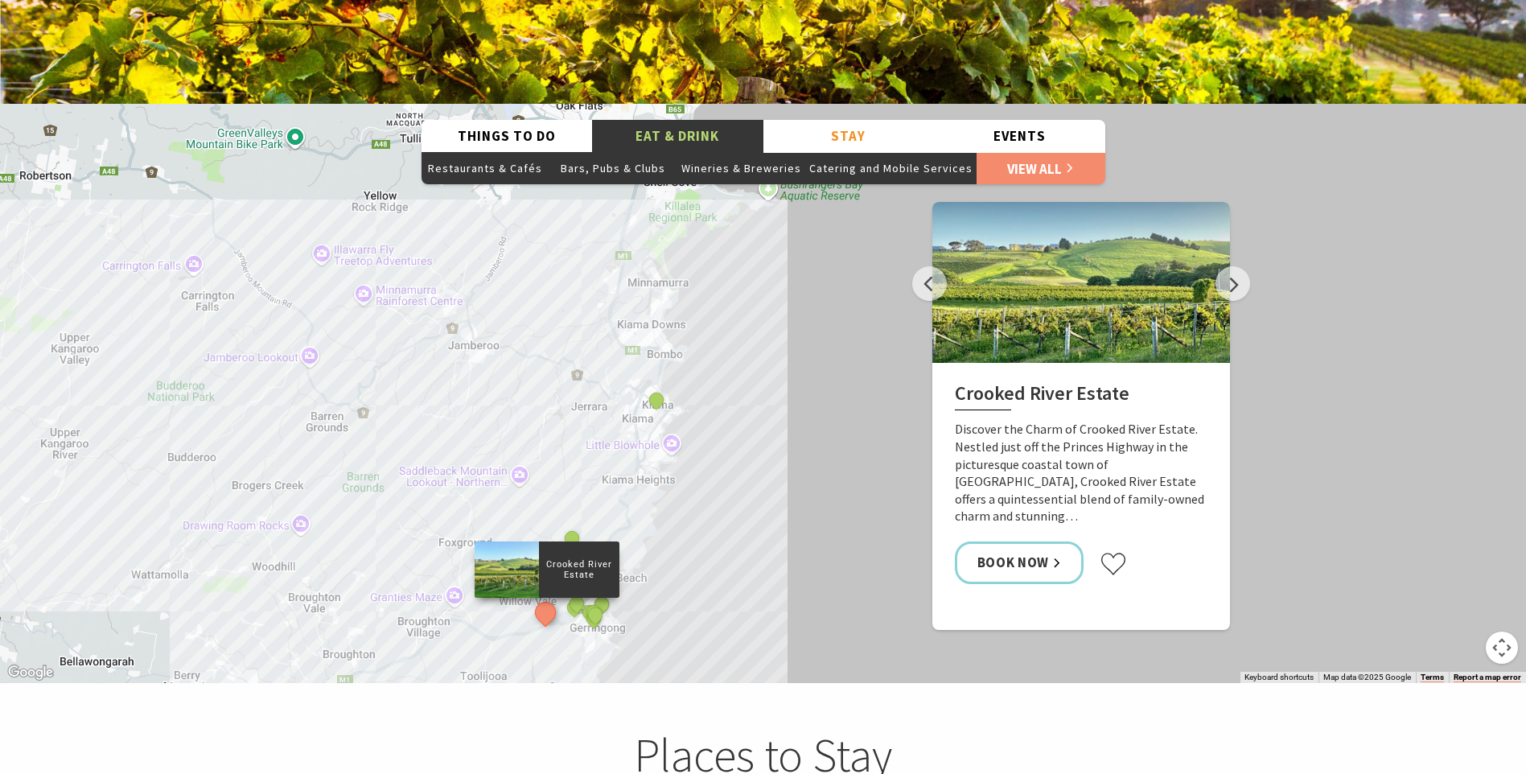
drag, startPoint x: 446, startPoint y: 320, endPoint x: 410, endPoint y: 414, distance: 100.9
click at [410, 414] on div "Crooked River Estate Ziggy's Pizza Schottlanders Wagyu Beef Daily Grind Coffee …" at bounding box center [763, 393] width 1526 height 579
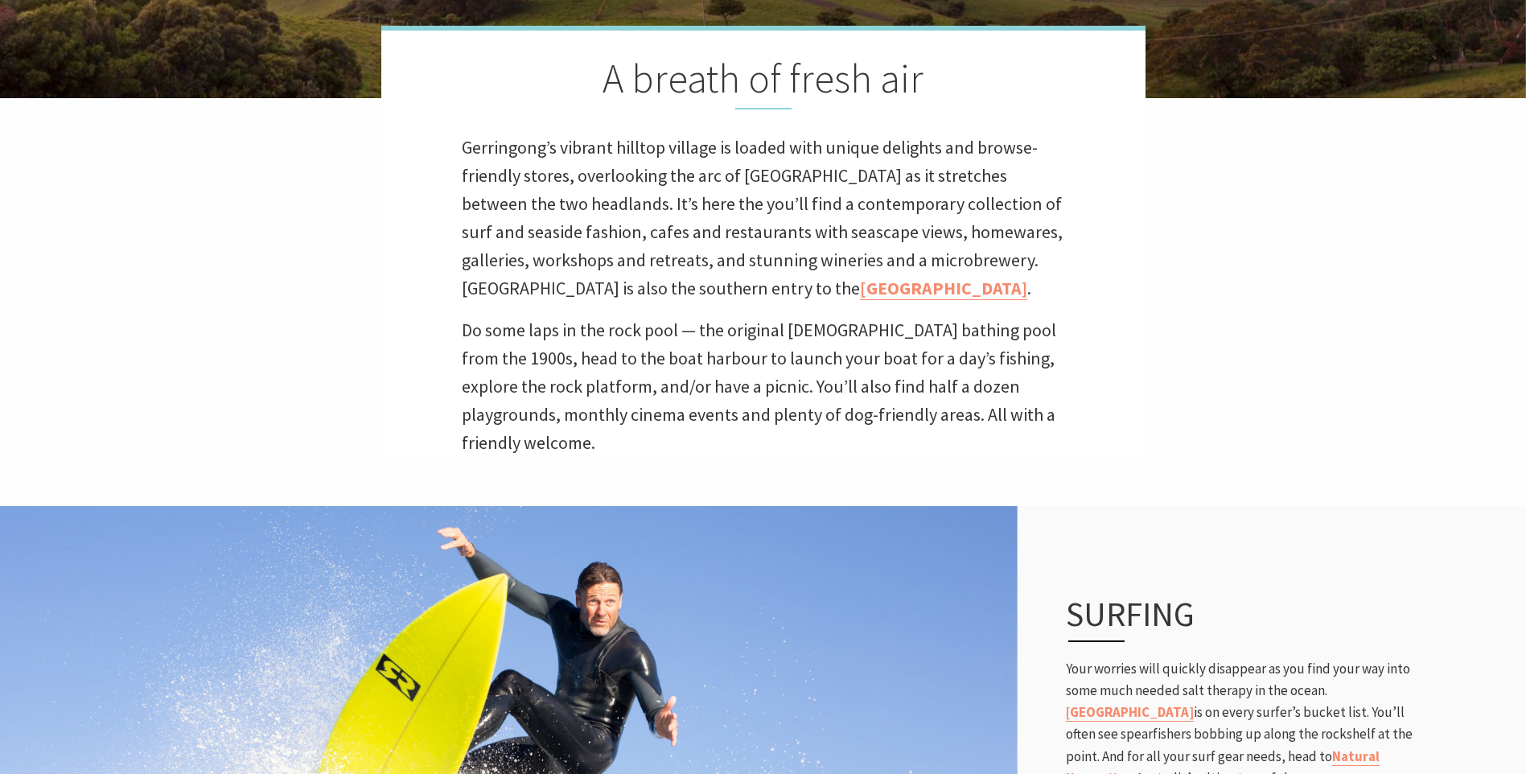
scroll to position [0, 0]
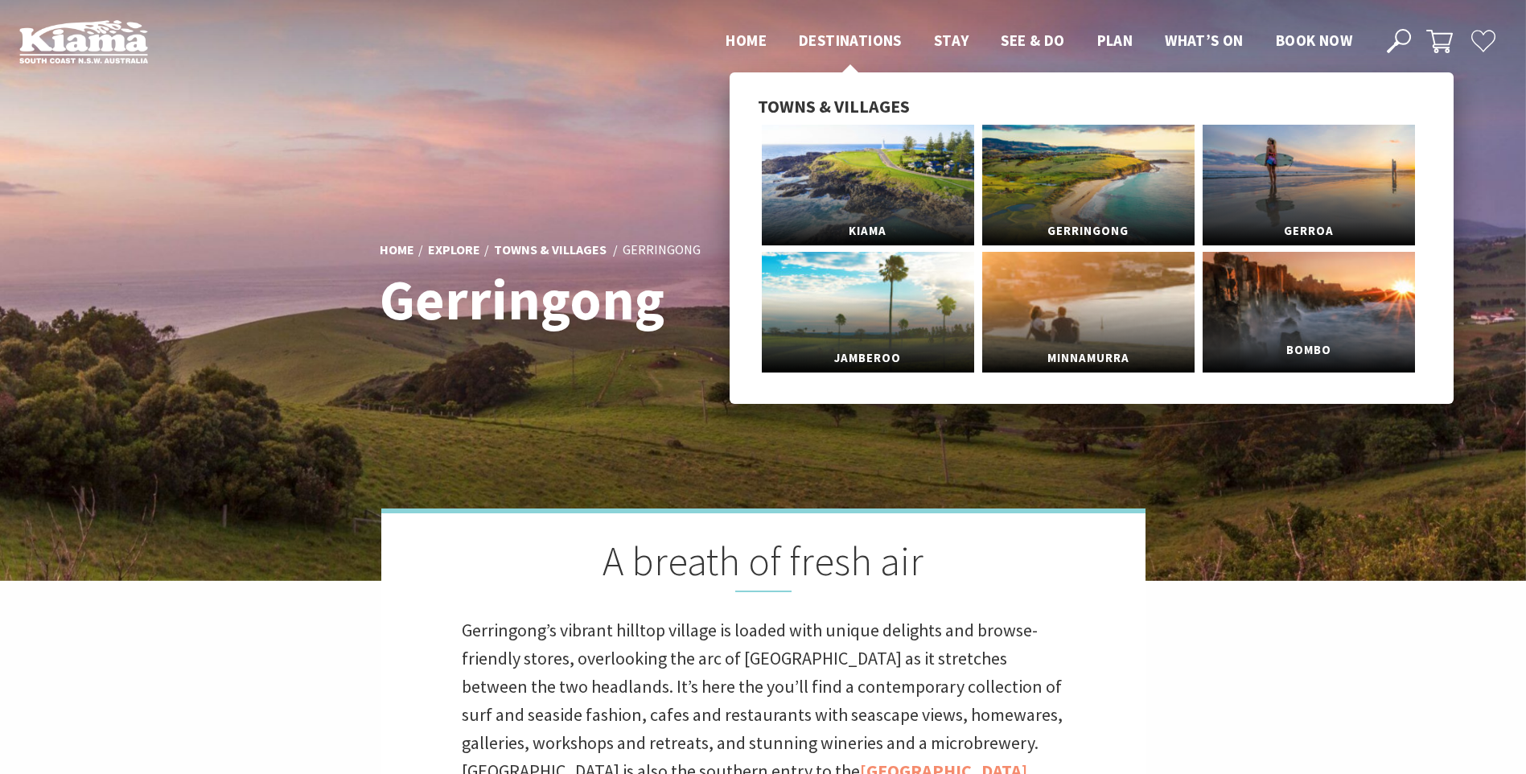
click at [1334, 288] on link "Bombo" at bounding box center [1309, 312] width 212 height 121
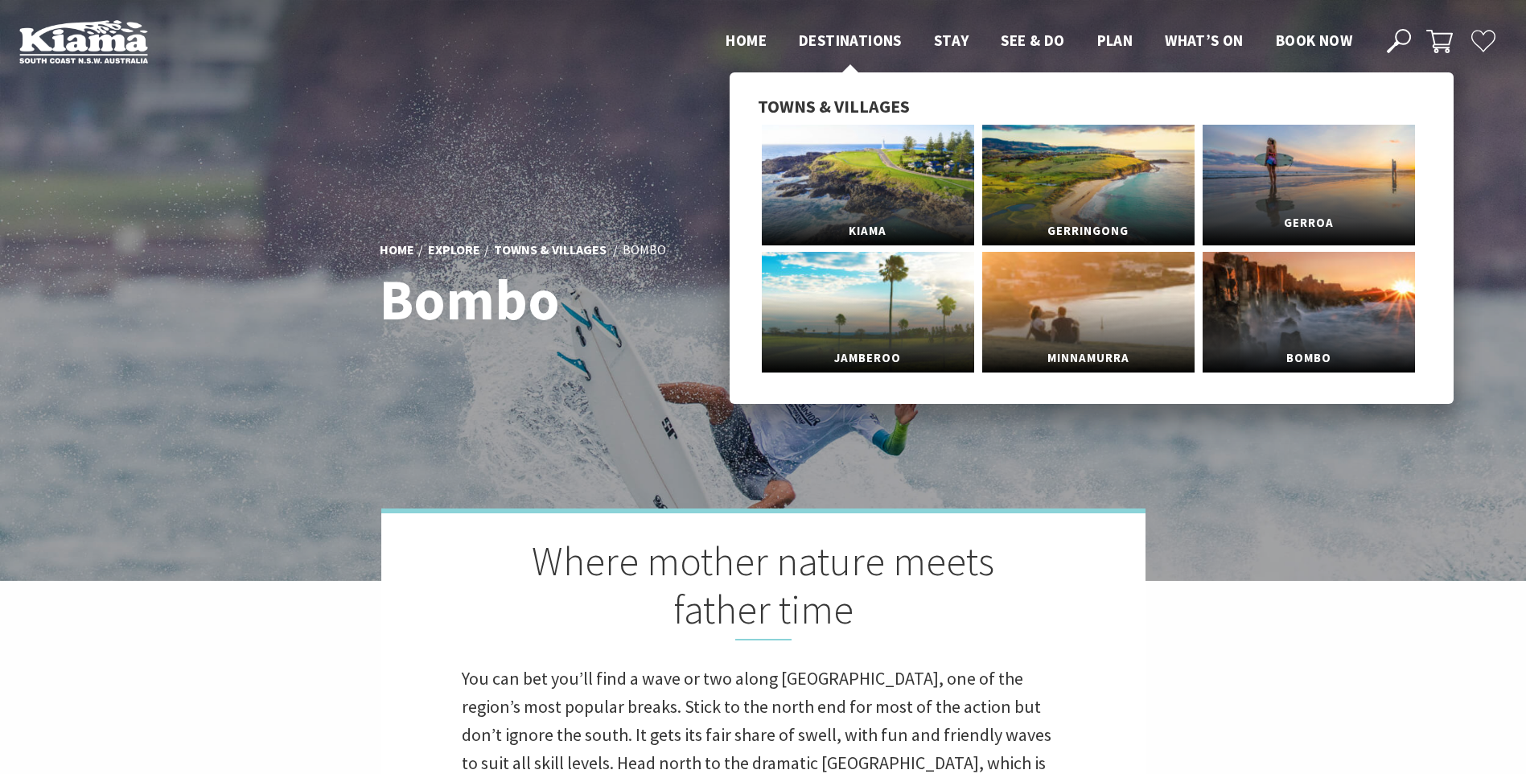
click at [1305, 191] on link "Gerroa" at bounding box center [1309, 185] width 212 height 121
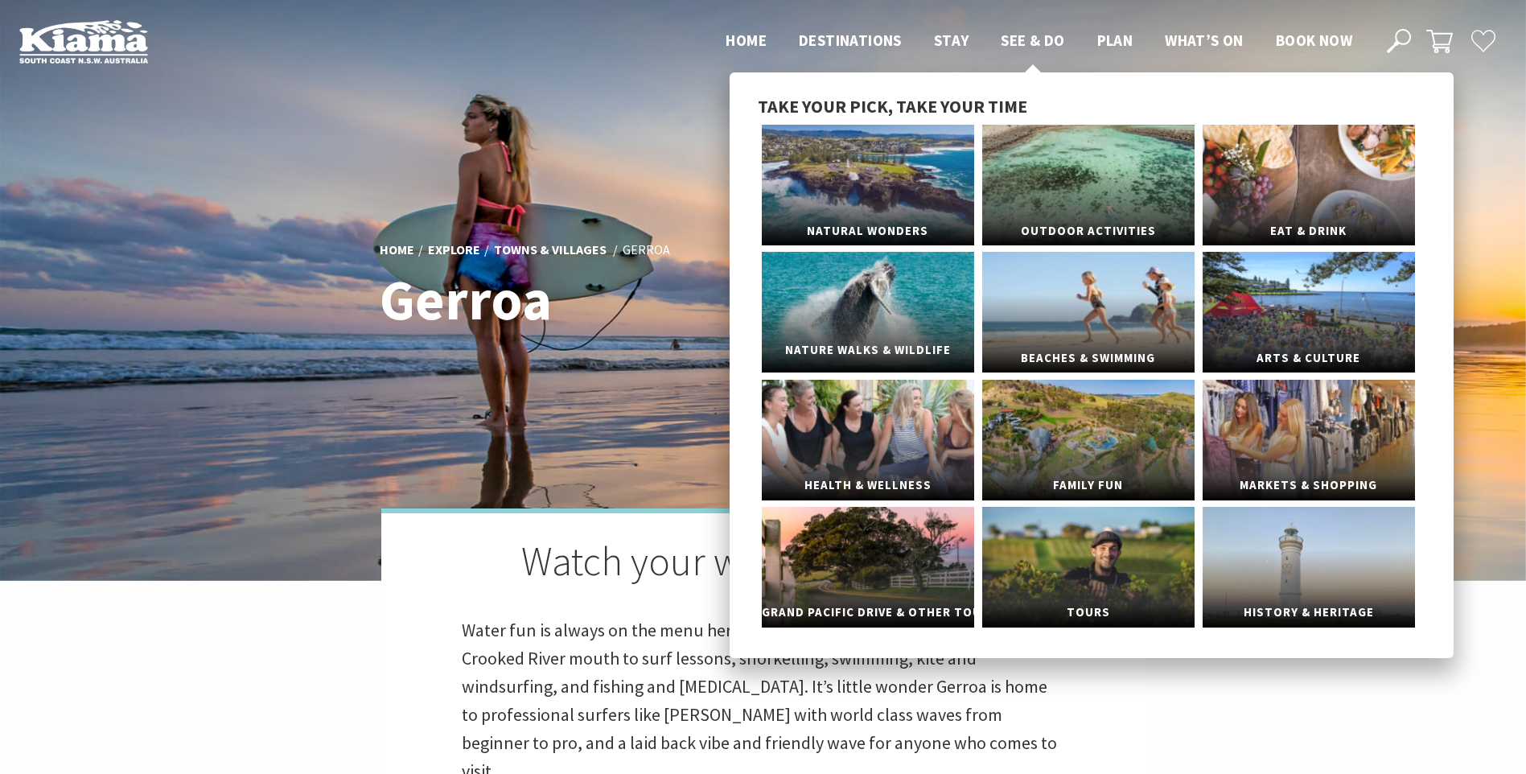
click at [878, 309] on link "Nature Walks & Wildlife" at bounding box center [868, 312] width 212 height 121
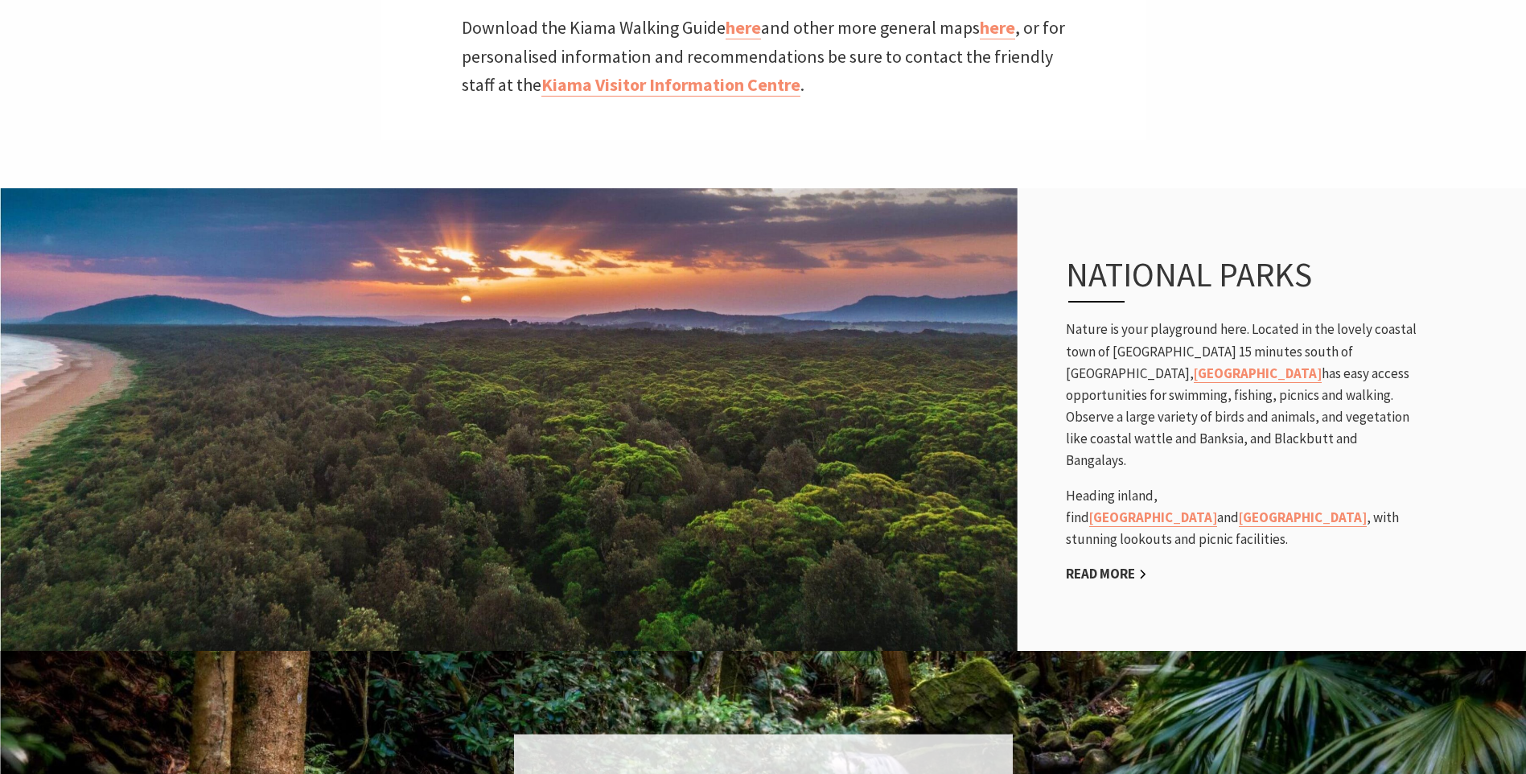
scroll to position [1207, 0]
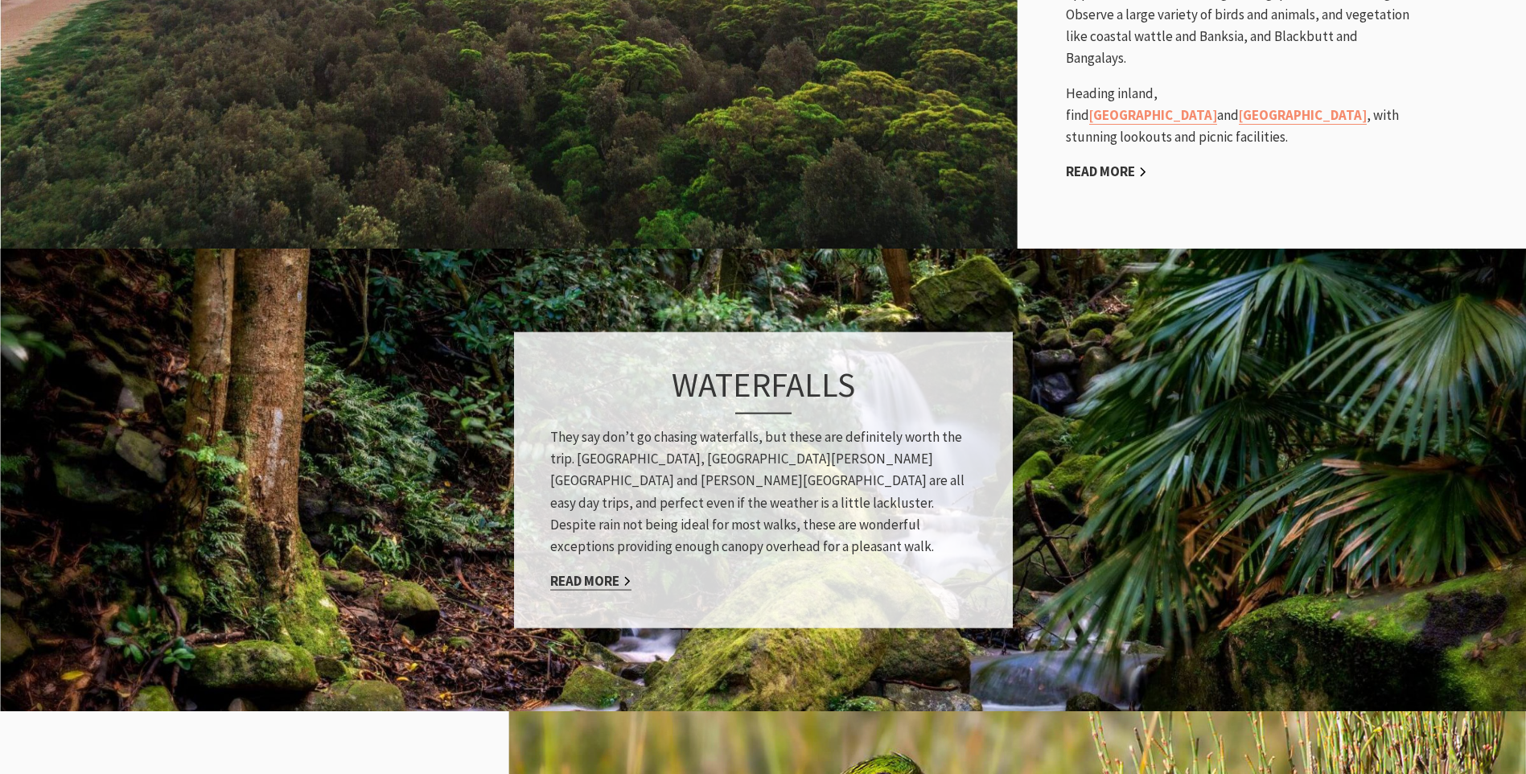
click at [599, 572] on link "Read More" at bounding box center [590, 581] width 81 height 19
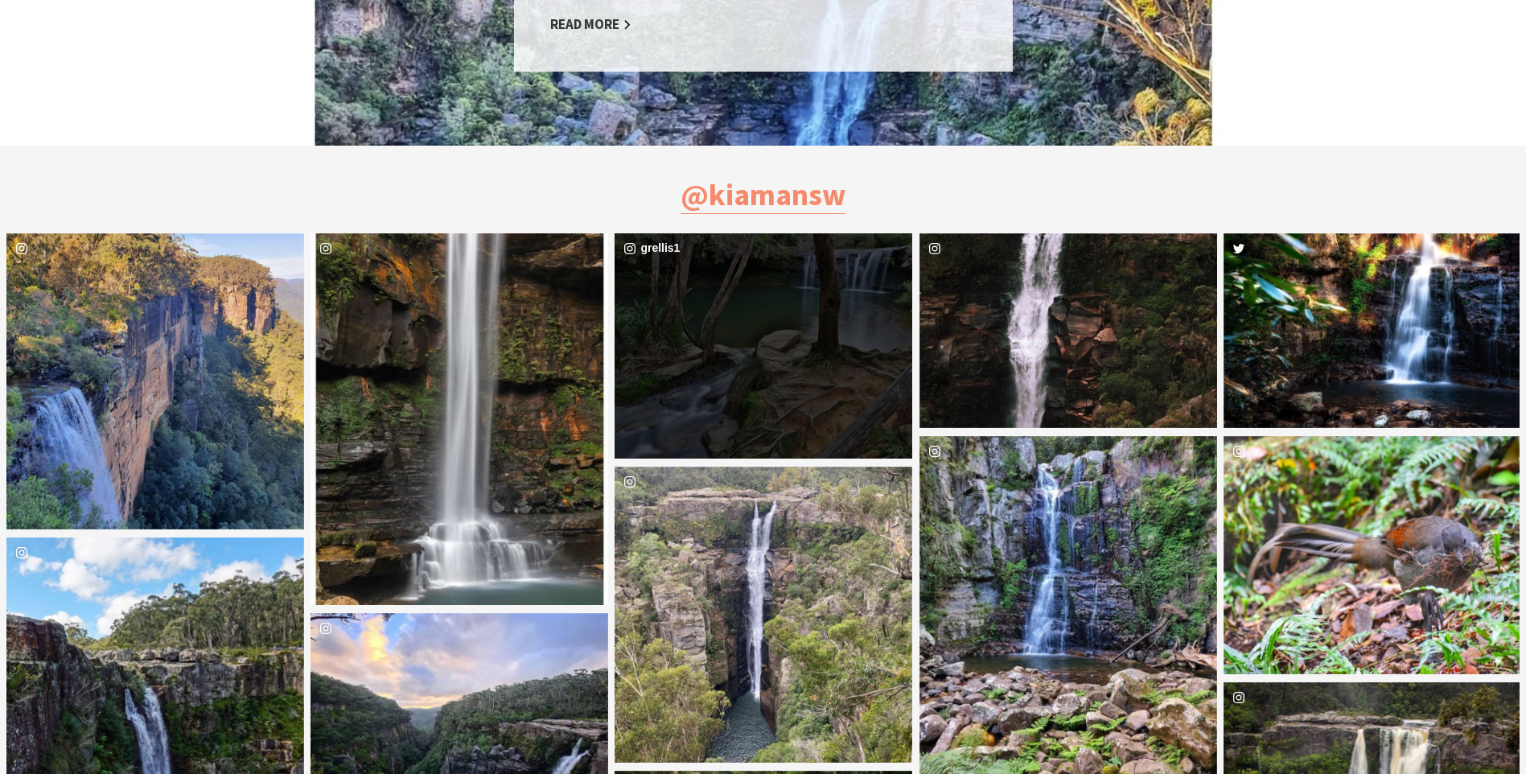
scroll to position [1046, 0]
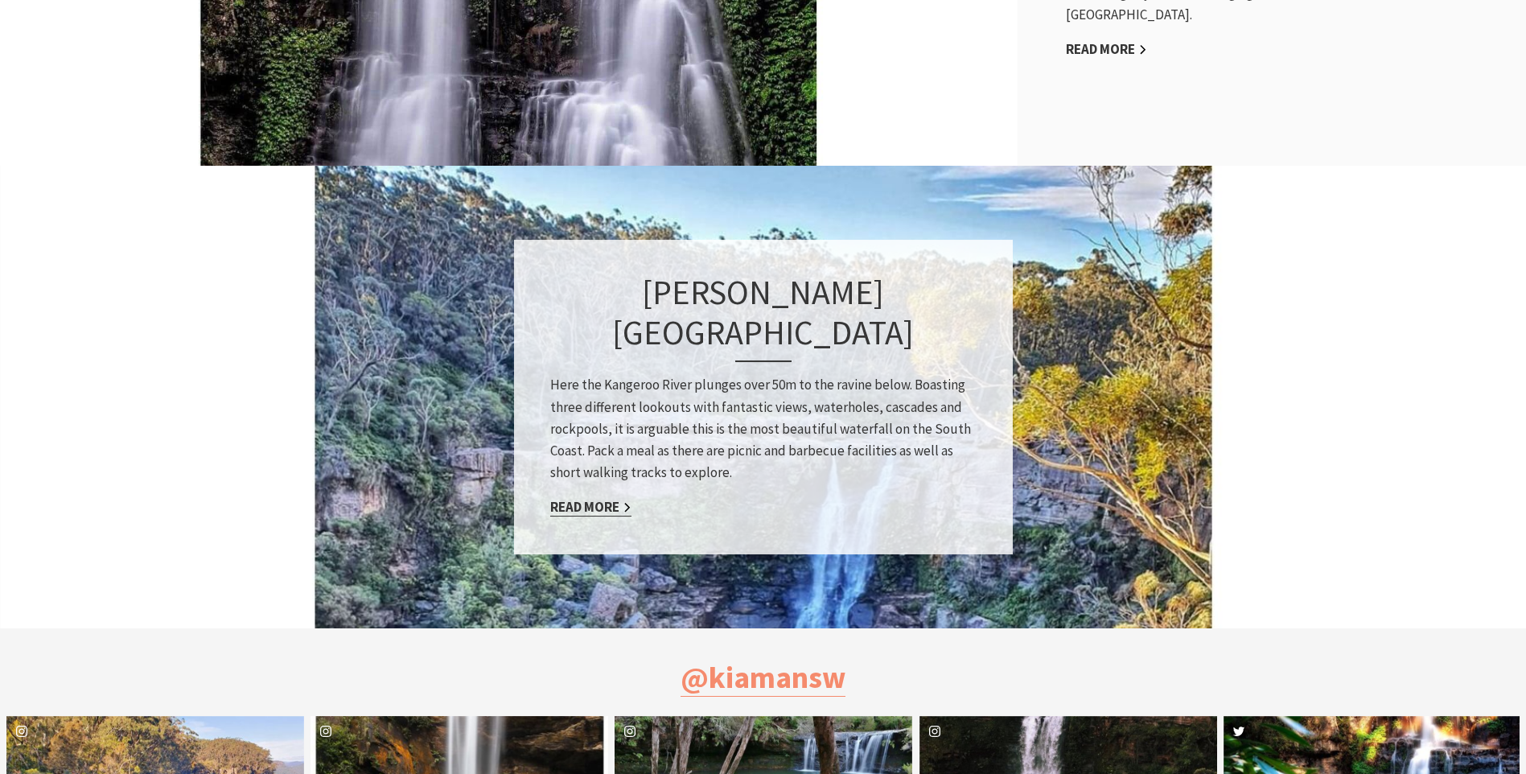
click at [567, 498] on link "Read More" at bounding box center [590, 507] width 81 height 19
